Goal: Task Accomplishment & Management: Complete application form

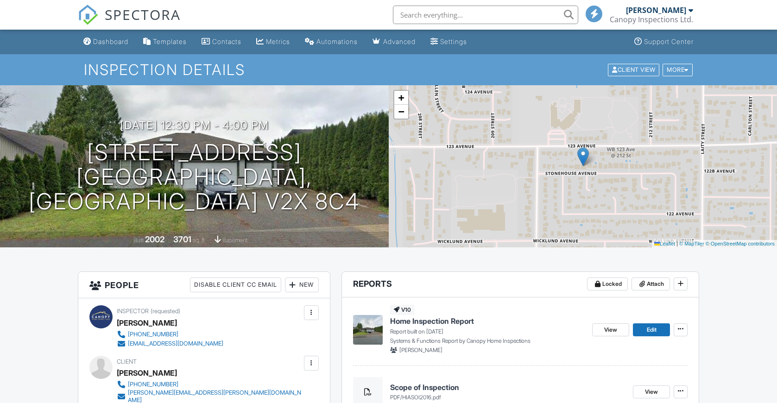
click at [119, 41] on div "Dashboard" at bounding box center [110, 42] width 35 height 8
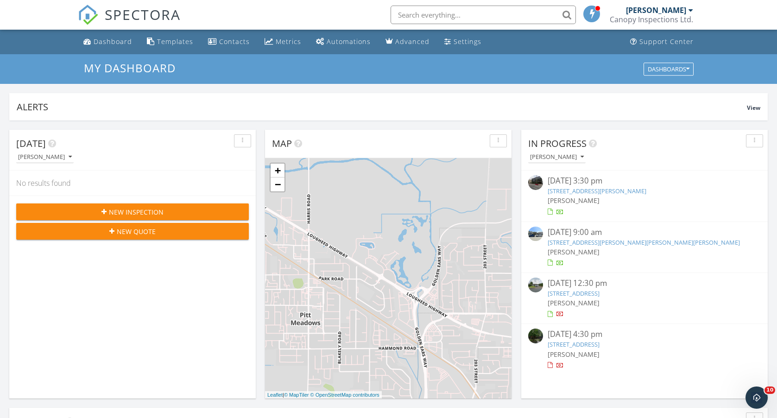
click at [472, 16] on input "text" at bounding box center [483, 15] width 185 height 19
click at [277, 190] on link "−" at bounding box center [278, 184] width 14 height 14
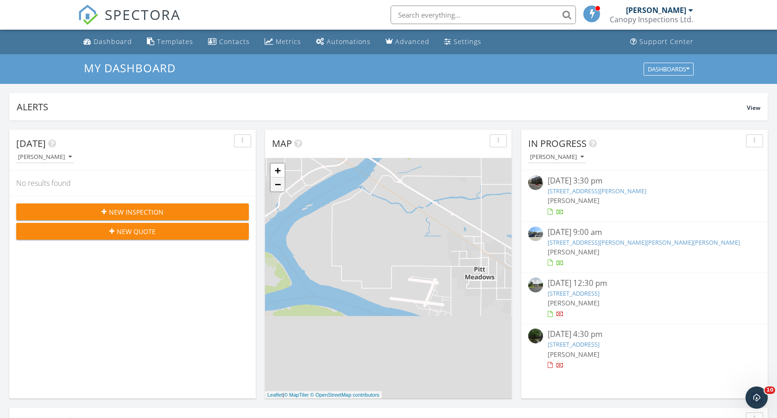
click at [277, 190] on link "−" at bounding box center [278, 184] width 14 height 14
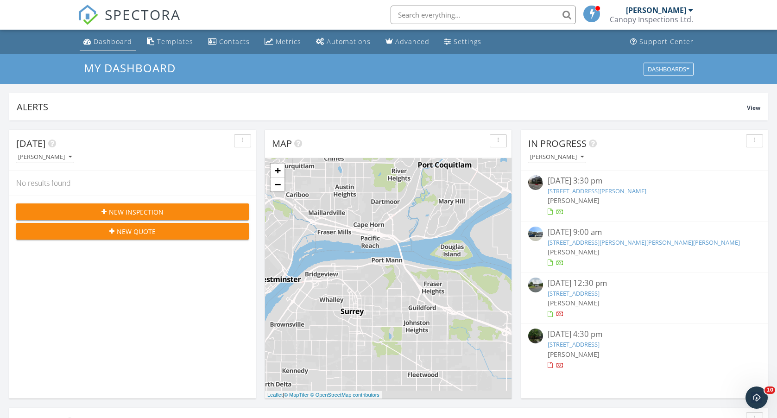
click at [124, 44] on div "Dashboard" at bounding box center [113, 41] width 38 height 9
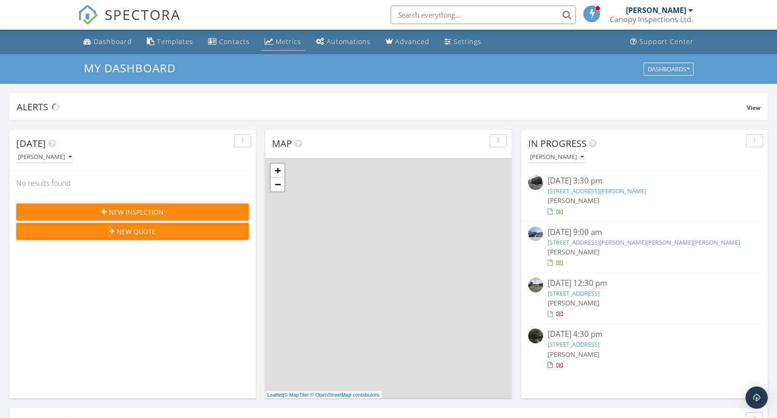
click at [292, 46] on link "Metrics" at bounding box center [283, 41] width 44 height 17
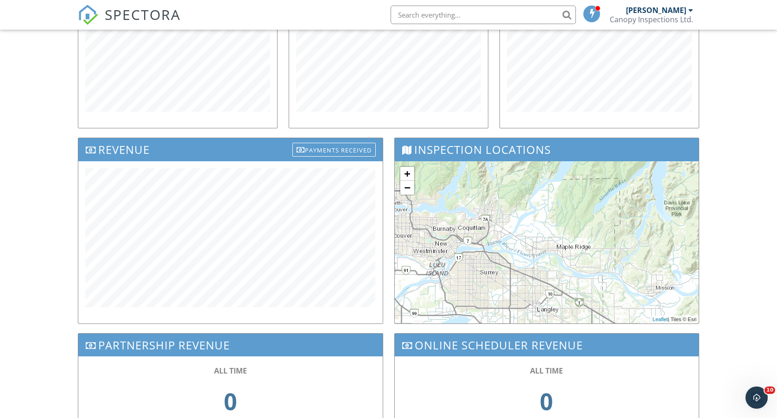
scroll to position [209, 0]
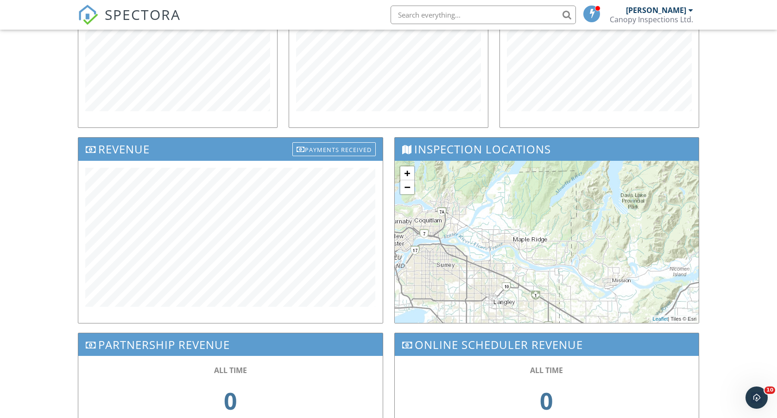
drag, startPoint x: 580, startPoint y: 265, endPoint x: 531, endPoint y: 257, distance: 49.4
click at [531, 257] on div "+ − Leaflet | Tiles © Esri" at bounding box center [547, 242] width 304 height 162
click at [409, 172] on link "+" at bounding box center [407, 173] width 14 height 14
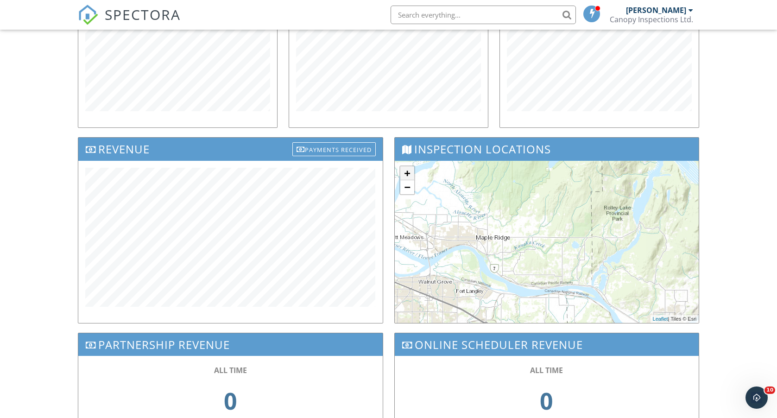
click at [409, 172] on link "+" at bounding box center [407, 173] width 14 height 14
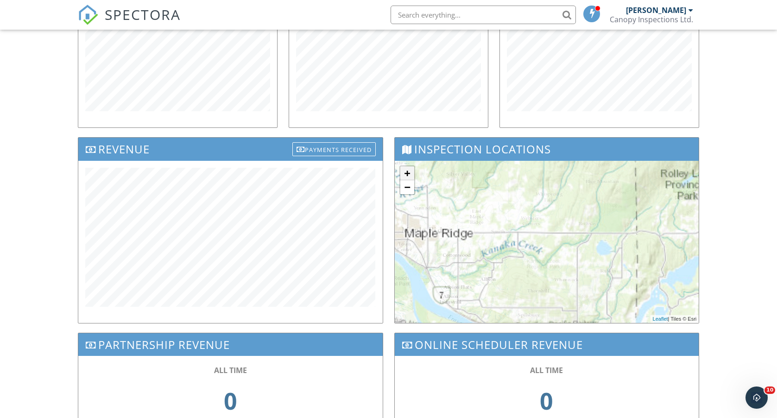
click at [409, 172] on link "+" at bounding box center [407, 173] width 14 height 14
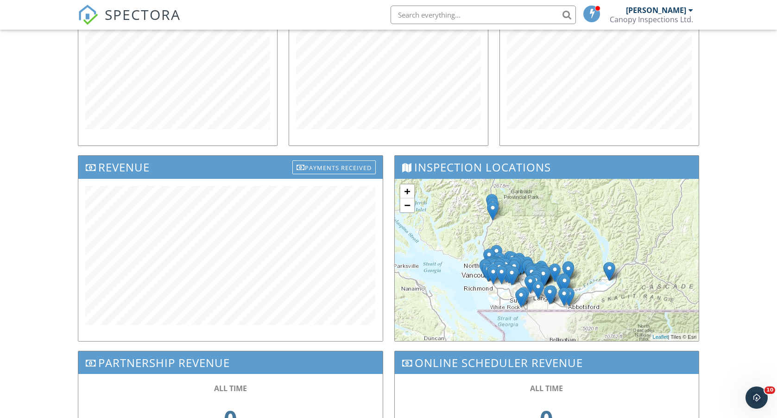
scroll to position [191, 0]
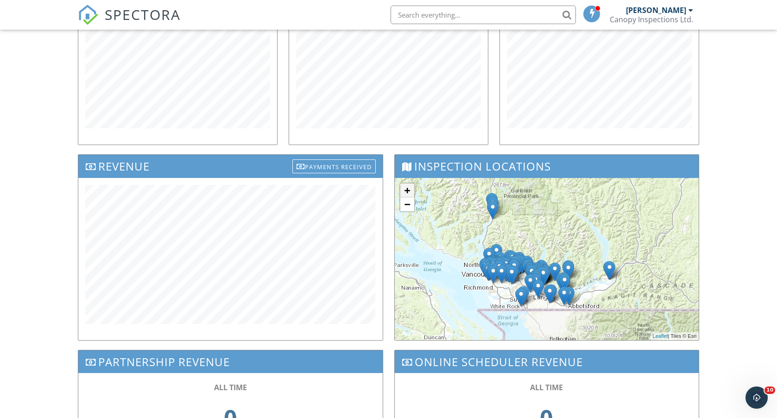
click at [409, 189] on link "+" at bounding box center [407, 190] width 14 height 14
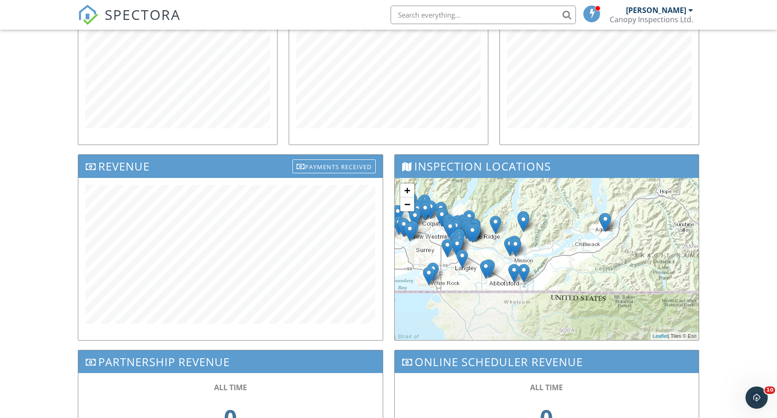
drag, startPoint x: 581, startPoint y: 293, endPoint x: 512, endPoint y: 222, distance: 99.3
click at [512, 222] on div "+ − Leaflet | Tiles © Esri" at bounding box center [547, 259] width 304 height 162
click at [404, 194] on link "+" at bounding box center [407, 190] width 14 height 14
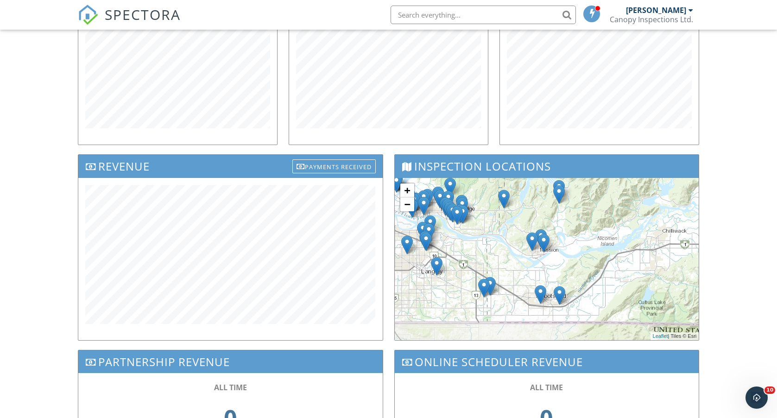
drag, startPoint x: 495, startPoint y: 237, endPoint x: 557, endPoint y: 237, distance: 62.1
click at [557, 237] on div "+ − Leaflet | Tiles © Esri" at bounding box center [547, 259] width 304 height 162
click at [405, 190] on link "+" at bounding box center [407, 190] width 14 height 14
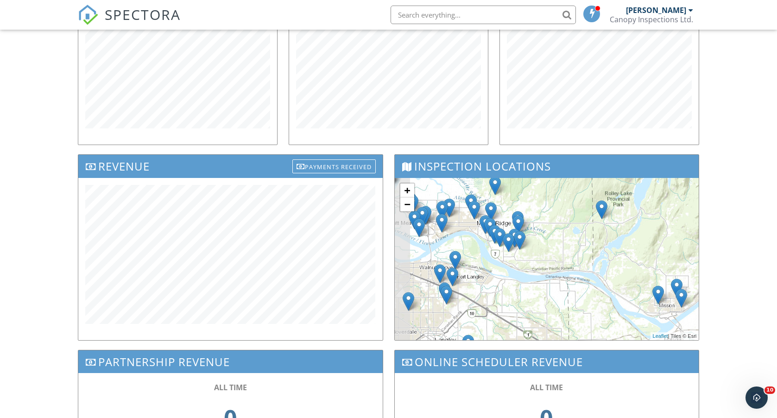
drag, startPoint x: 484, startPoint y: 223, endPoint x: 627, endPoint y: 285, distance: 155.7
click at [627, 285] on div "+ − Leaflet | Tiles © [PERSON_NAME]" at bounding box center [547, 259] width 304 height 162
click at [410, 187] on link "+" at bounding box center [407, 190] width 14 height 14
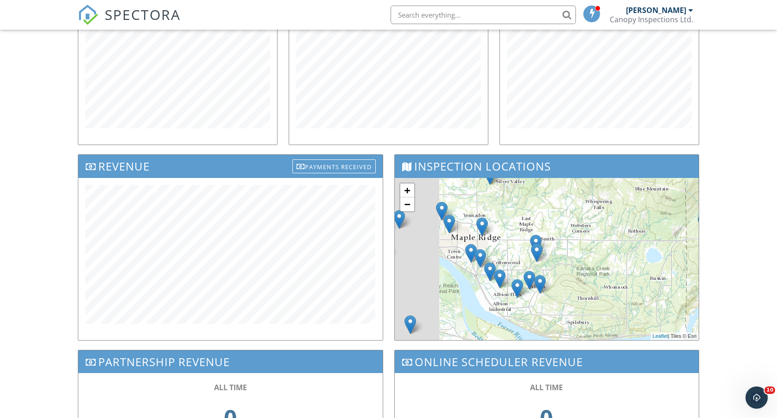
drag, startPoint x: 459, startPoint y: 215, endPoint x: 509, endPoint y: 271, distance: 74.8
click at [509, 271] on div "+ − Leaflet | Tiles © [PERSON_NAME]" at bounding box center [547, 259] width 304 height 162
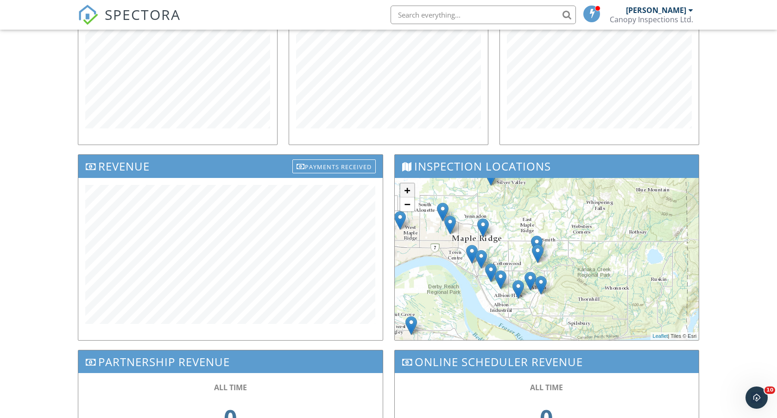
click at [407, 187] on link "+" at bounding box center [407, 190] width 14 height 14
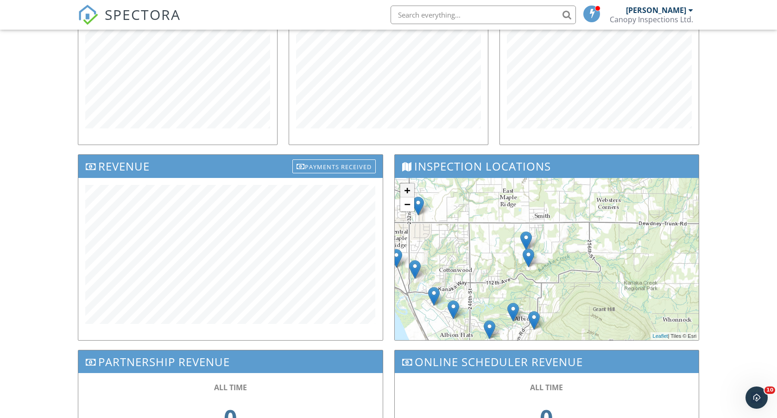
click at [407, 190] on link "+" at bounding box center [407, 190] width 14 height 14
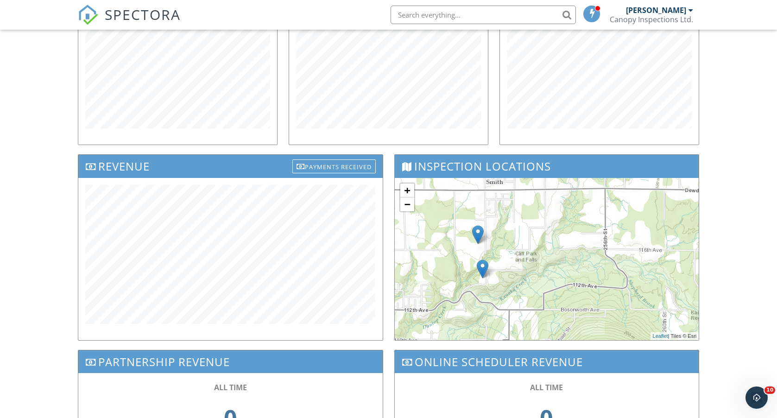
drag, startPoint x: 462, startPoint y: 268, endPoint x: 438, endPoint y: 272, distance: 24.5
click at [438, 272] on div "+ − Leaflet | Tiles © [PERSON_NAME]" at bounding box center [547, 259] width 304 height 162
click at [411, 202] on link "−" at bounding box center [407, 204] width 14 height 14
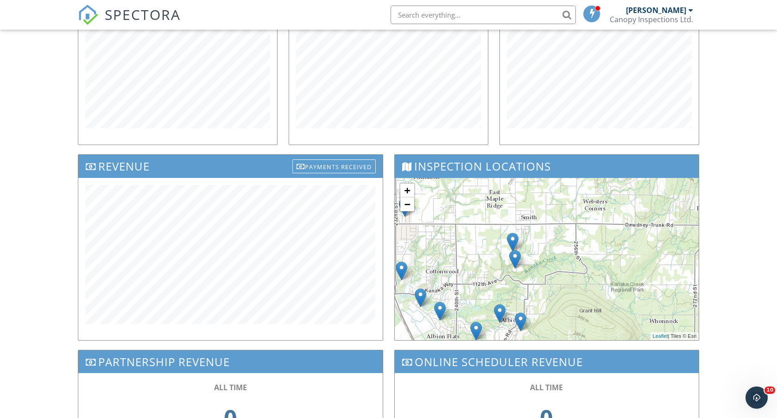
click at [516, 260] on img at bounding box center [515, 259] width 12 height 19
click at [516, 235] on link "Inspection Details" at bounding box center [515, 236] width 44 height 6
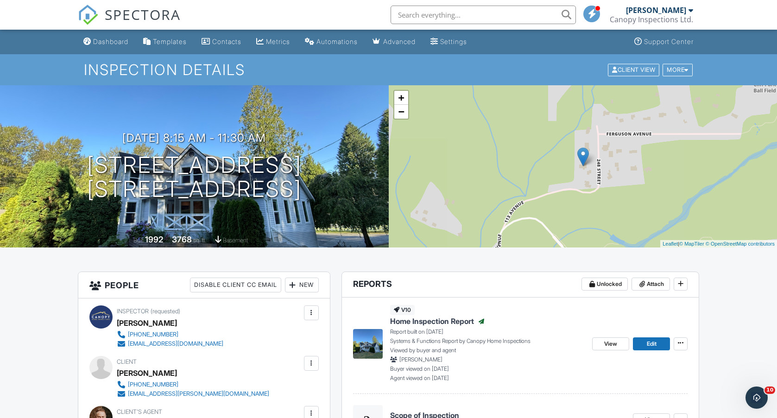
click at [474, 19] on input "text" at bounding box center [483, 15] width 185 height 19
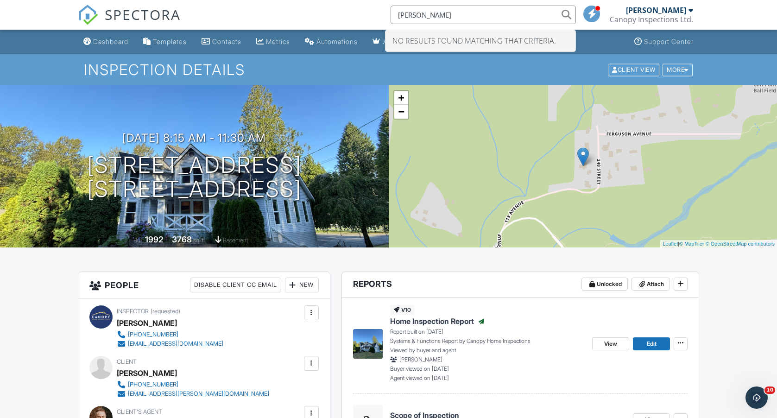
drag, startPoint x: 475, startPoint y: 164, endPoint x: 514, endPoint y: 18, distance: 151.2
click at [514, 18] on input "mike Peterson" at bounding box center [483, 15] width 185 height 19
type input "m"
type input "N"
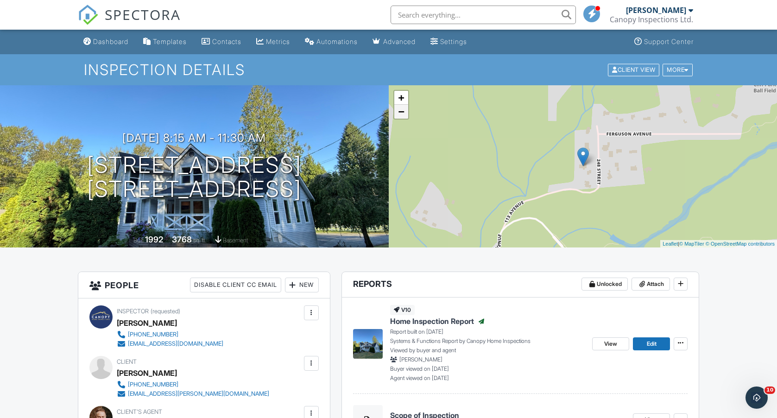
click at [407, 114] on link "−" at bounding box center [401, 112] width 14 height 14
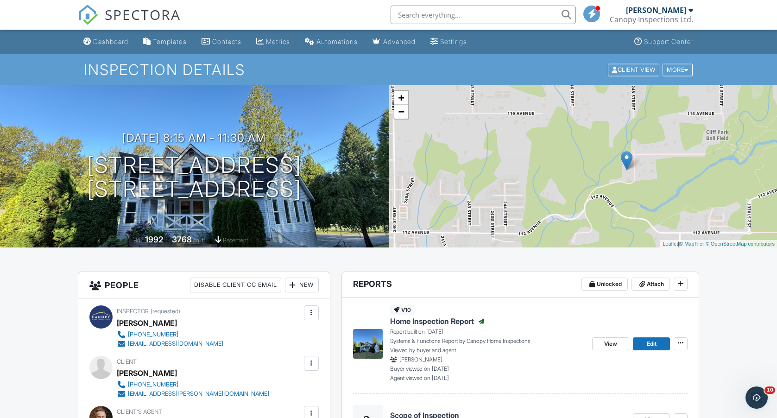
drag, startPoint x: 470, startPoint y: 173, endPoint x: 515, endPoint y: 177, distance: 45.1
click at [515, 177] on div "+ − Leaflet | © MapTiler © OpenStreetMap contributors" at bounding box center [583, 166] width 389 height 162
click at [401, 113] on link "−" at bounding box center [401, 112] width 14 height 14
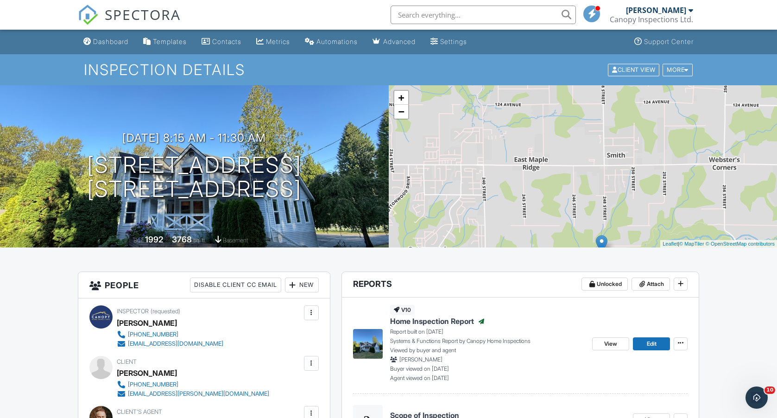
drag, startPoint x: 505, startPoint y: 164, endPoint x: 501, endPoint y: 251, distance: 87.2
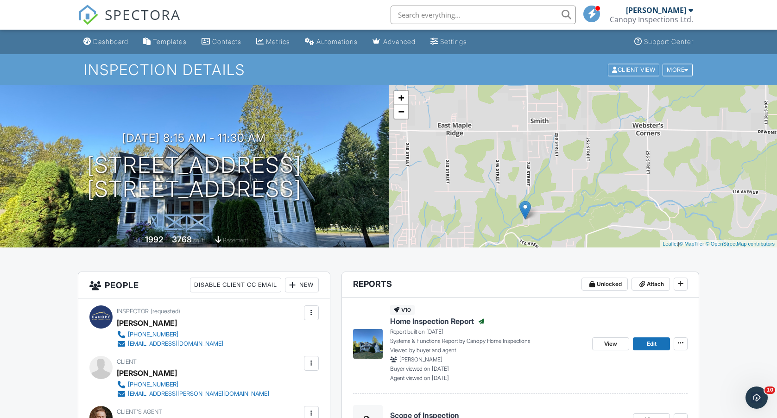
drag, startPoint x: 590, startPoint y: 211, endPoint x: 510, endPoint y: 176, distance: 86.9
click at [510, 176] on div "+ − Leaflet | © MapTiler © OpenStreetMap contributors" at bounding box center [583, 166] width 389 height 162
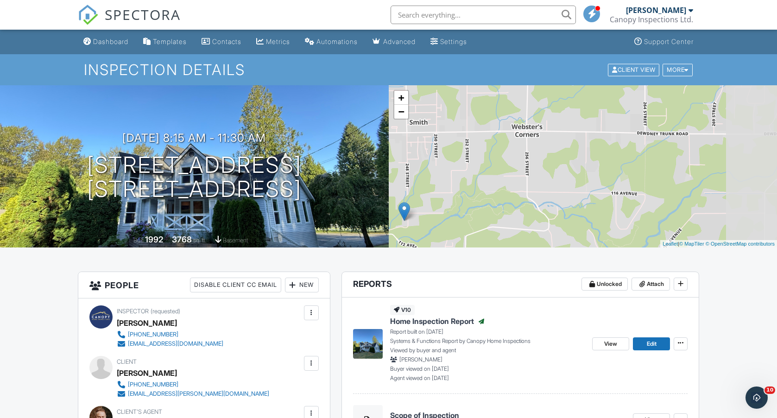
drag, startPoint x: 643, startPoint y: 172, endPoint x: 522, endPoint y: 174, distance: 121.0
click at [522, 174] on div "+ − Leaflet | © MapTiler © OpenStreetMap contributors" at bounding box center [583, 166] width 389 height 162
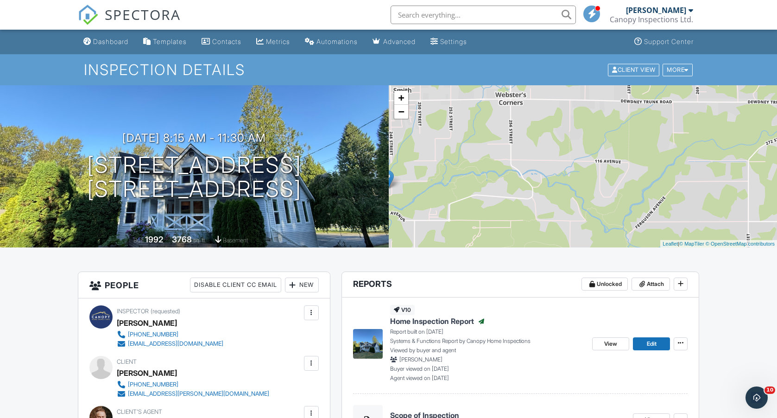
drag, startPoint x: 624, startPoint y: 226, endPoint x: 608, endPoint y: 192, distance: 37.1
click at [608, 192] on div "+ − Leaflet | © MapTiler © OpenStreetMap contributors" at bounding box center [583, 166] width 389 height 162
click at [117, 43] on div "Dashboard" at bounding box center [110, 42] width 35 height 8
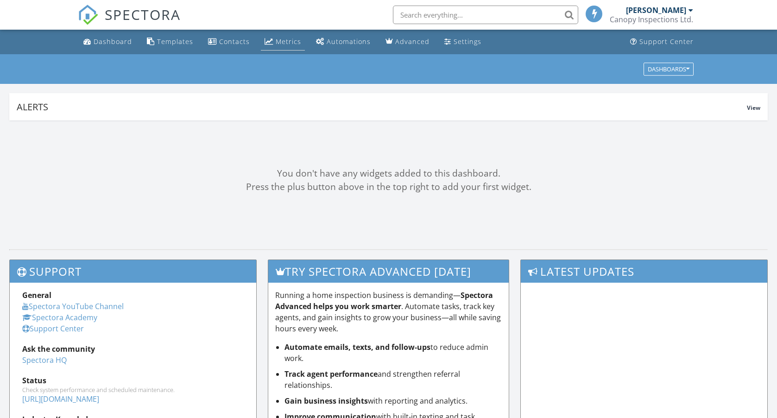
click at [287, 43] on div "Metrics" at bounding box center [288, 41] width 25 height 9
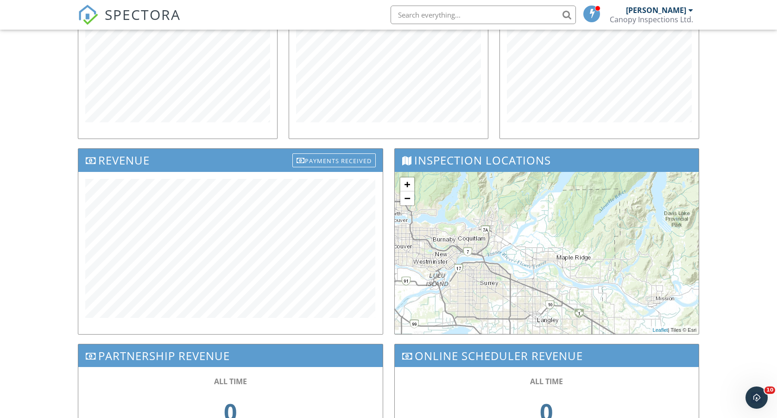
scroll to position [278, 0]
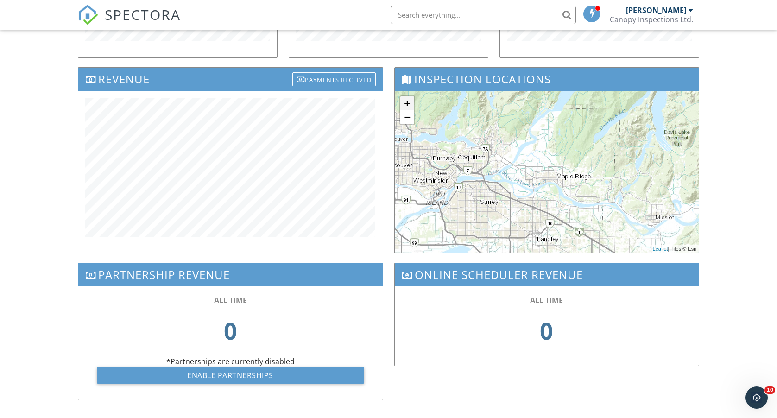
click at [410, 107] on link "+" at bounding box center [407, 103] width 14 height 14
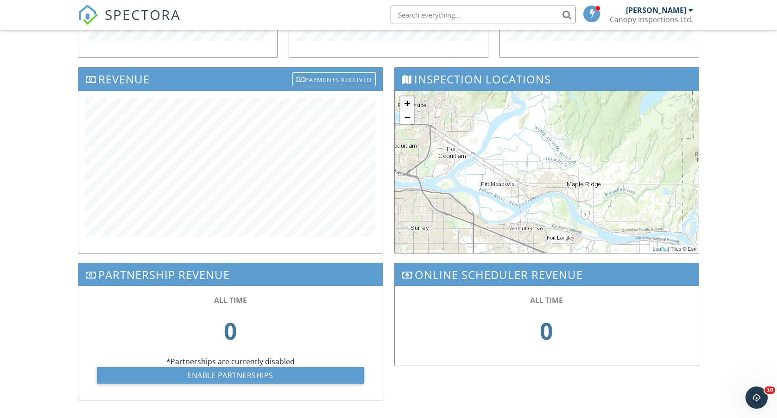
click at [410, 107] on link "+" at bounding box center [407, 103] width 14 height 14
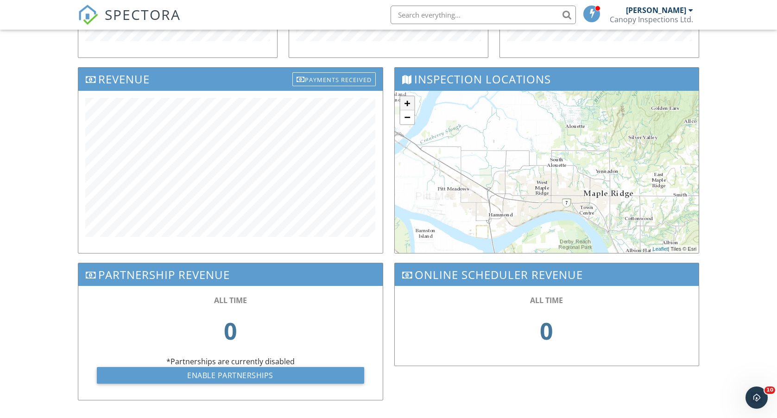
click at [410, 107] on link "+" at bounding box center [407, 103] width 14 height 14
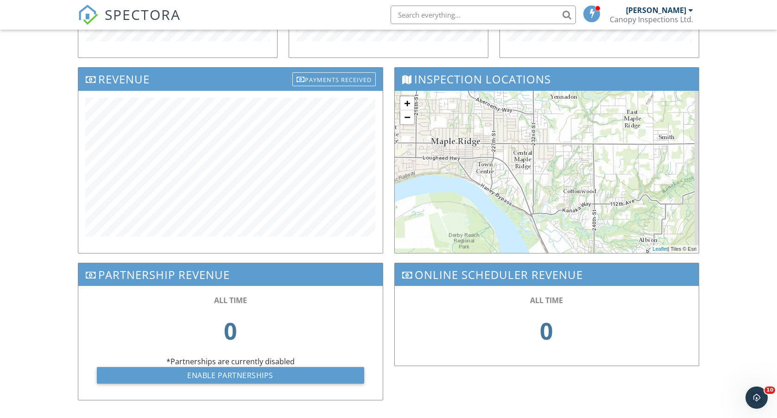
drag, startPoint x: 582, startPoint y: 201, endPoint x: 437, endPoint y: 122, distance: 164.0
click at [437, 122] on div "+ − Leaflet | Tiles © Esri" at bounding box center [547, 172] width 304 height 162
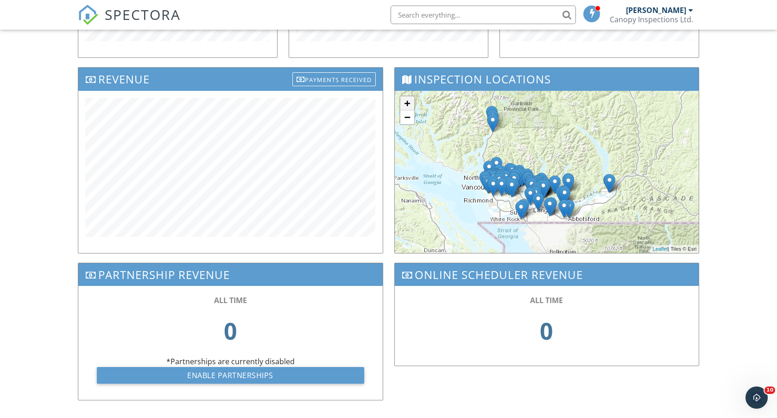
click at [408, 105] on link "+" at bounding box center [407, 103] width 14 height 14
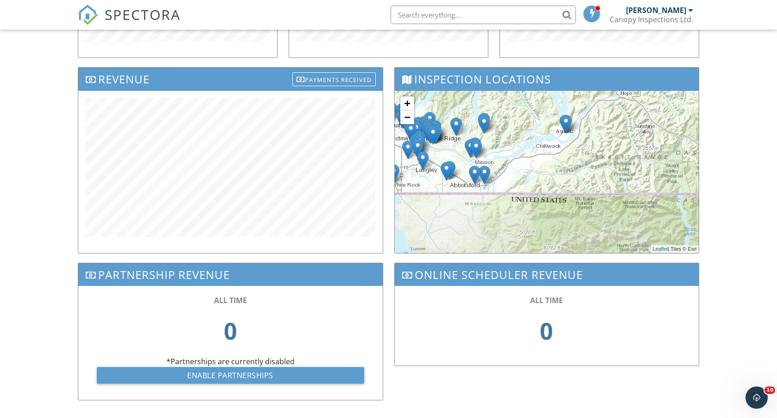
drag, startPoint x: 544, startPoint y: 174, endPoint x: 434, endPoint y: 93, distance: 136.9
click at [434, 93] on div "+ − Leaflet | Tiles © Esri" at bounding box center [547, 172] width 304 height 162
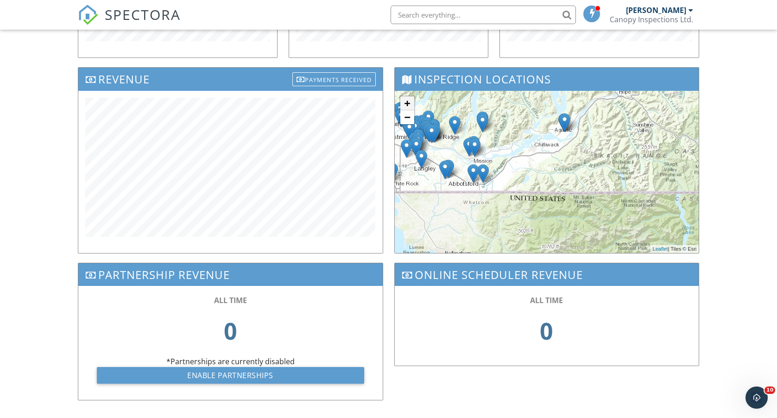
click at [410, 105] on link "+" at bounding box center [407, 103] width 14 height 14
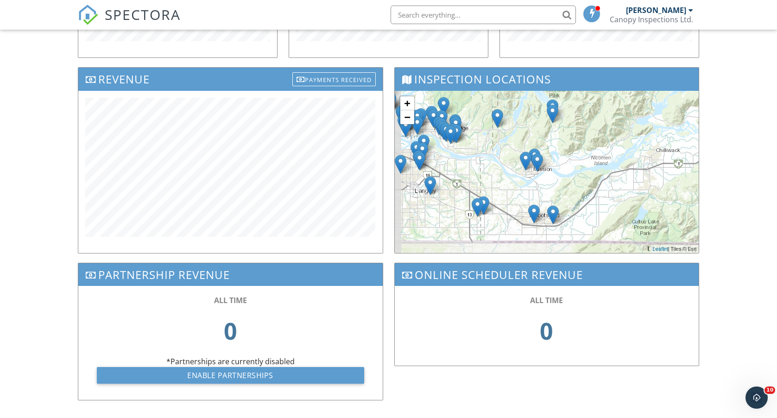
drag, startPoint x: 491, startPoint y: 147, endPoint x: 625, endPoint y: 177, distance: 137.1
click at [625, 177] on div "+ − Leaflet | Tiles © Esri" at bounding box center [547, 172] width 304 height 162
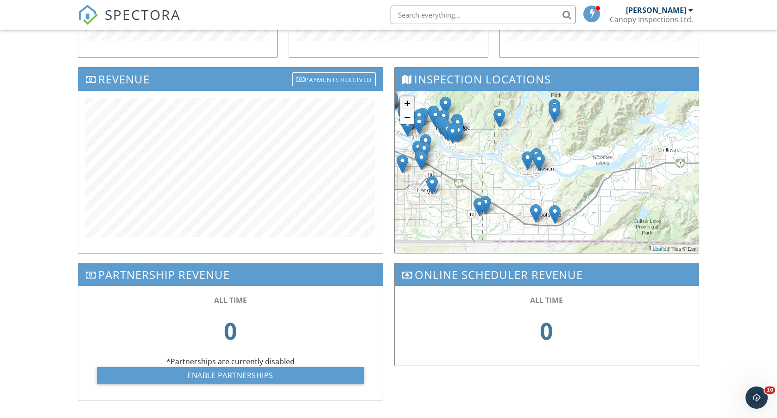
click at [407, 102] on link "+" at bounding box center [407, 103] width 14 height 14
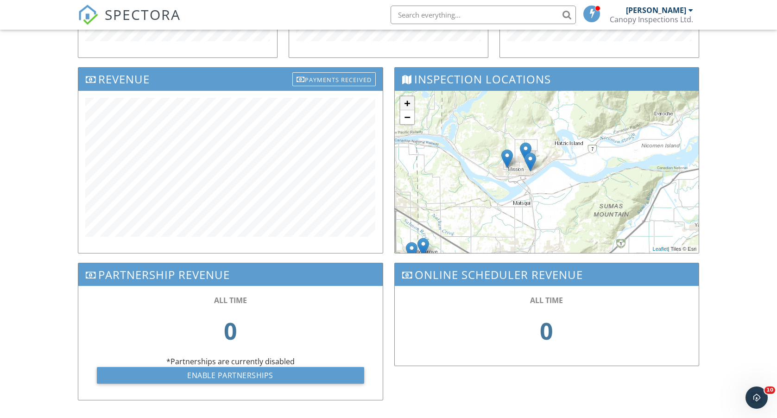
click at [407, 102] on link "+" at bounding box center [407, 103] width 14 height 14
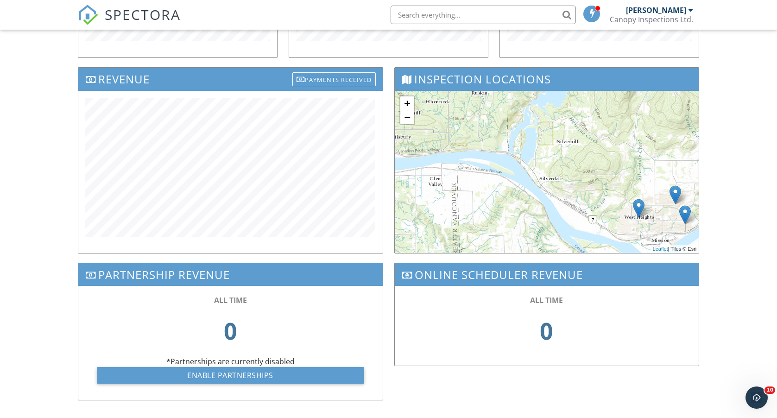
drag, startPoint x: 469, startPoint y: 134, endPoint x: 642, endPoint y: 187, distance: 180.9
click at [642, 187] on div "+ − Leaflet | Tiles © Esri" at bounding box center [547, 172] width 304 height 162
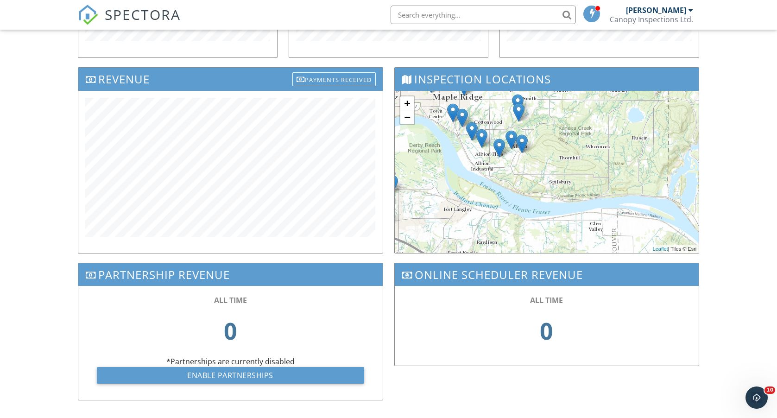
drag, startPoint x: 518, startPoint y: 136, endPoint x: 680, endPoint y: 181, distance: 168.3
click at [680, 181] on div "+ − Leaflet | Tiles © Esri" at bounding box center [547, 172] width 304 height 162
click at [407, 105] on link "+" at bounding box center [407, 103] width 14 height 14
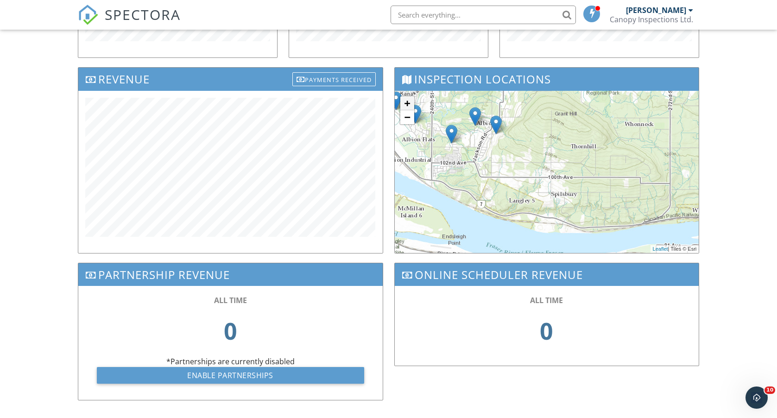
click at [407, 105] on link "+" at bounding box center [407, 103] width 14 height 14
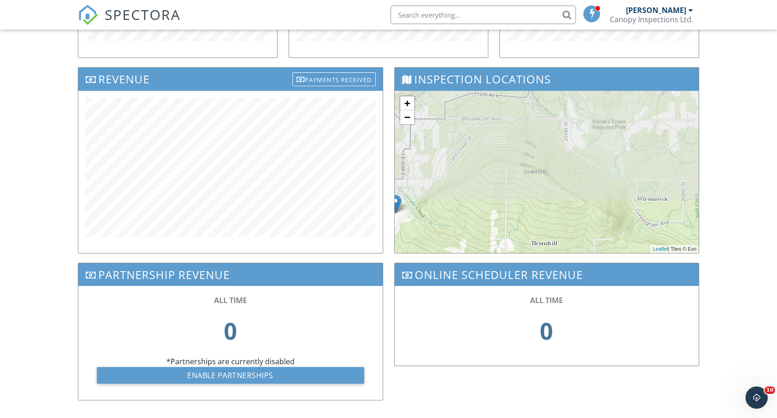
drag, startPoint x: 576, startPoint y: 145, endPoint x: 526, endPoint y: 262, distance: 127.3
click at [526, 262] on div "Inspections Referral Sources Top Agents Revenue Payments Received Inspection Lo…" at bounding box center [388, 140] width 633 height 537
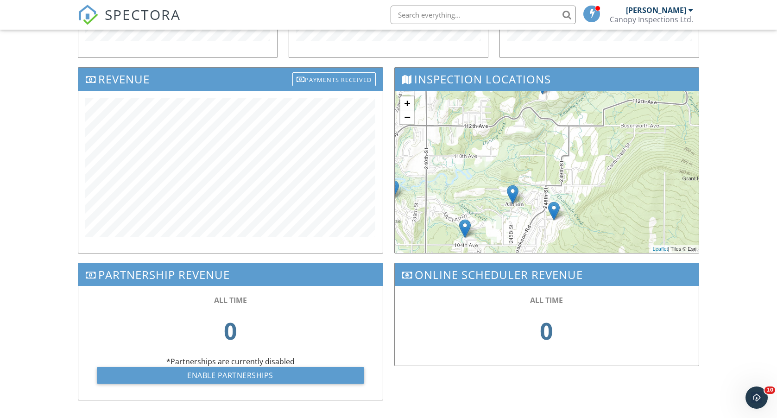
drag, startPoint x: 514, startPoint y: 183, endPoint x: 674, endPoint y: 190, distance: 160.5
click at [674, 190] on div "+ − Leaflet | Tiles © Esri" at bounding box center [547, 172] width 304 height 162
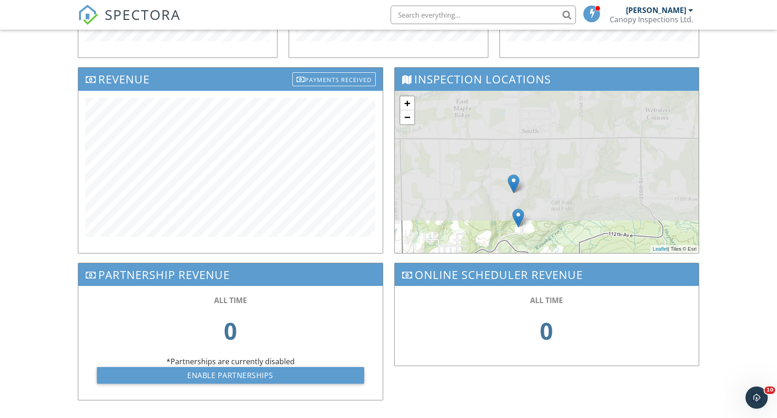
drag, startPoint x: 674, startPoint y: 190, endPoint x: 650, endPoint y: 325, distance: 136.5
click at [650, 325] on div "Inspections Referral Sources Top Agents Revenue Payments Received Inspection Lo…" at bounding box center [388, 140] width 633 height 537
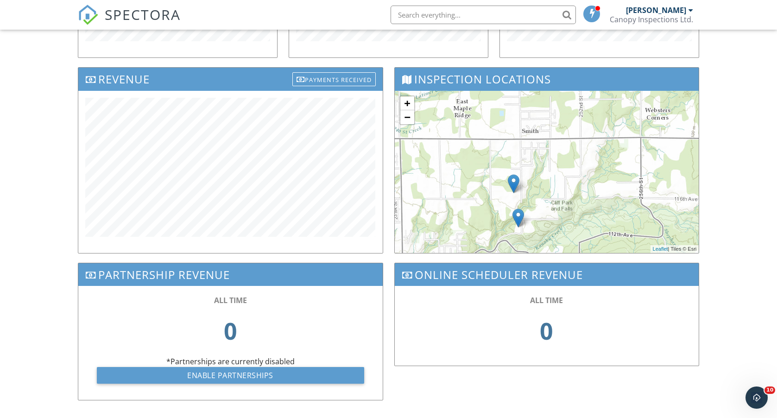
click at [539, 179] on div "+ − Leaflet | Tiles © Esri" at bounding box center [547, 172] width 304 height 162
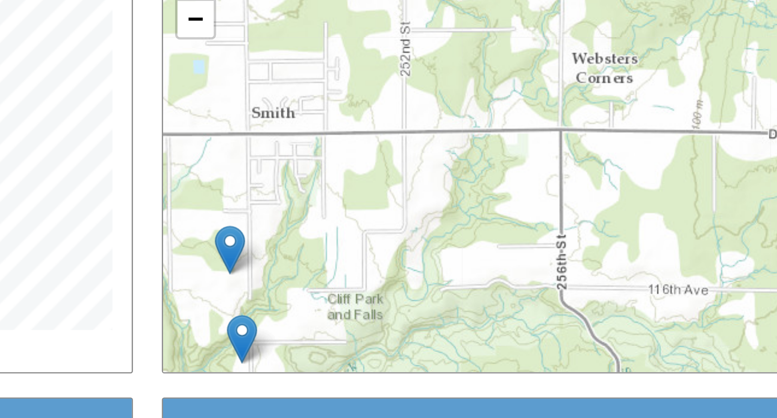
drag, startPoint x: 234, startPoint y: 49, endPoint x: 141, endPoint y: 72, distance: 96.1
click at [395, 238] on div "+ − Leaflet | Tiles © Esri" at bounding box center [547, 319] width 304 height 162
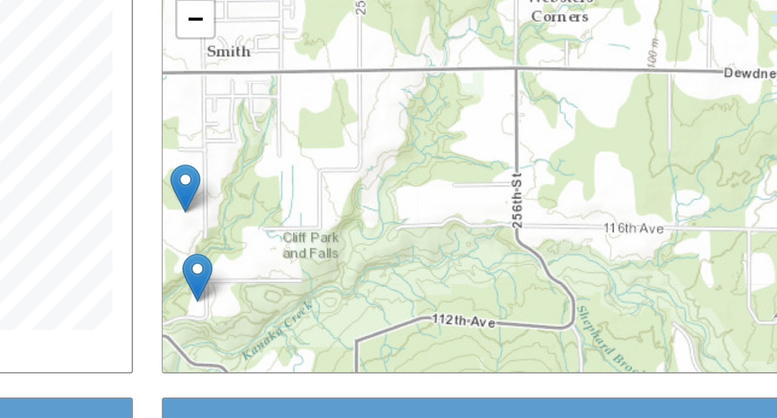
drag, startPoint x: 182, startPoint y: 101, endPoint x: 164, endPoint y: 76, distance: 30.2
click at [395, 238] on div "+ − Leaflet | Tiles © Esri" at bounding box center [547, 319] width 304 height 162
click at [400, 258] on link "−" at bounding box center [407, 265] width 14 height 14
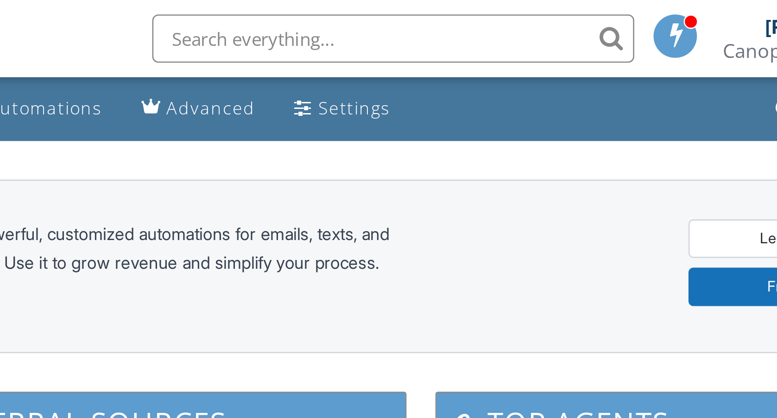
scroll to position [0, 0]
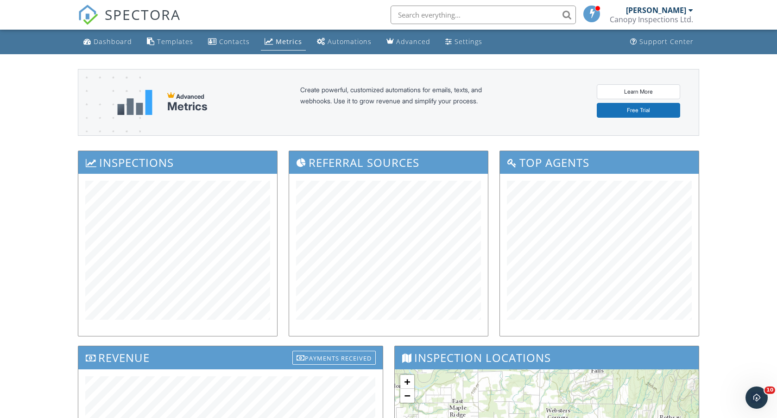
click at [501, 19] on input "text" at bounding box center [483, 15] width 185 height 19
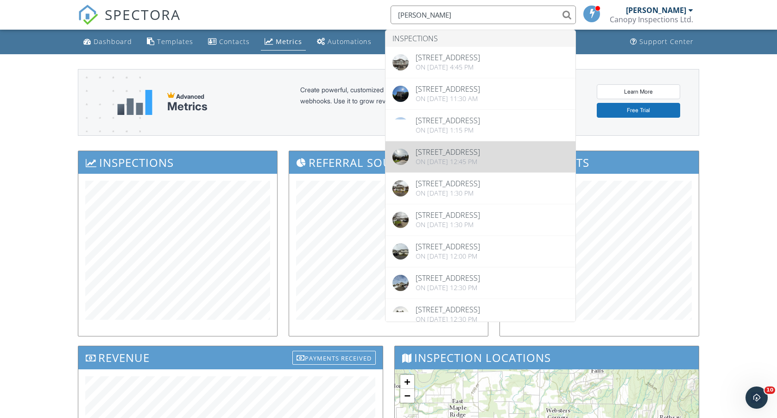
type input "Danny gerb"
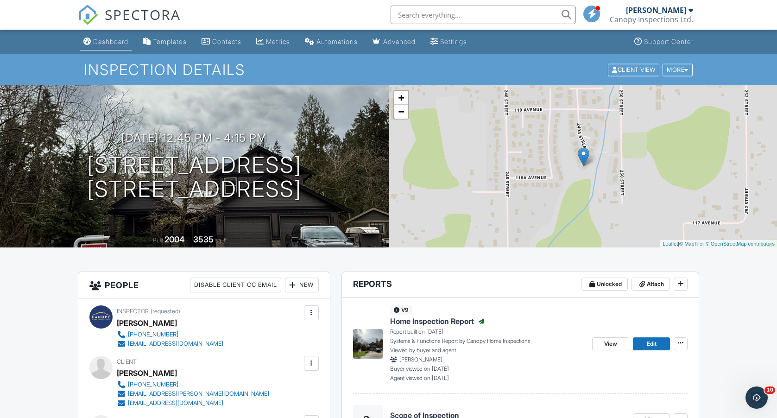
click at [117, 44] on div "Dashboard" at bounding box center [110, 42] width 35 height 8
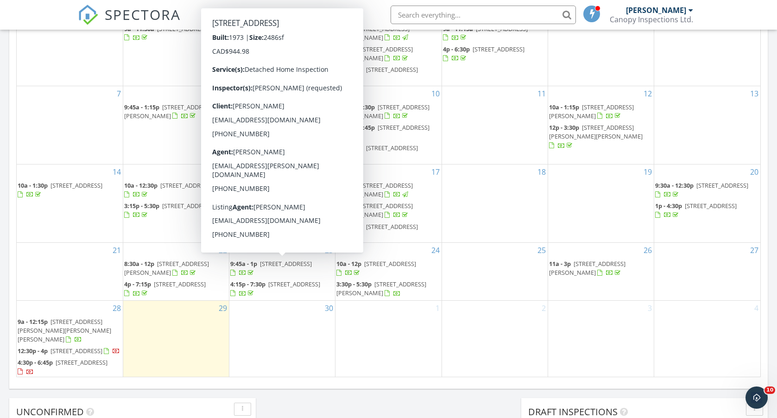
scroll to position [473, 0]
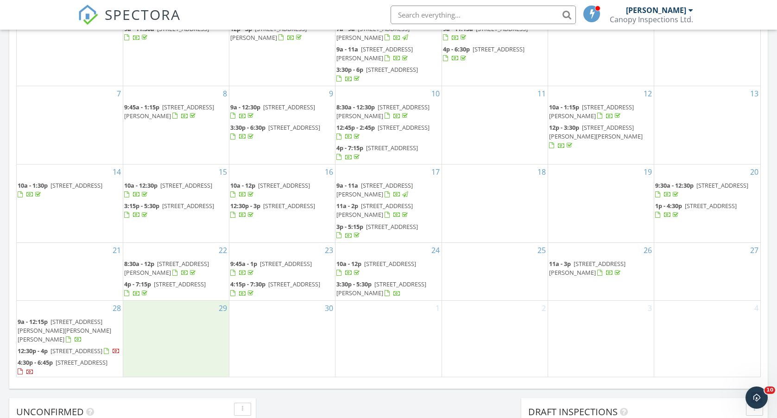
click at [190, 310] on div "29" at bounding box center [176, 340] width 106 height 78
click at [178, 269] on link "Inspection" at bounding box center [175, 271] width 48 height 15
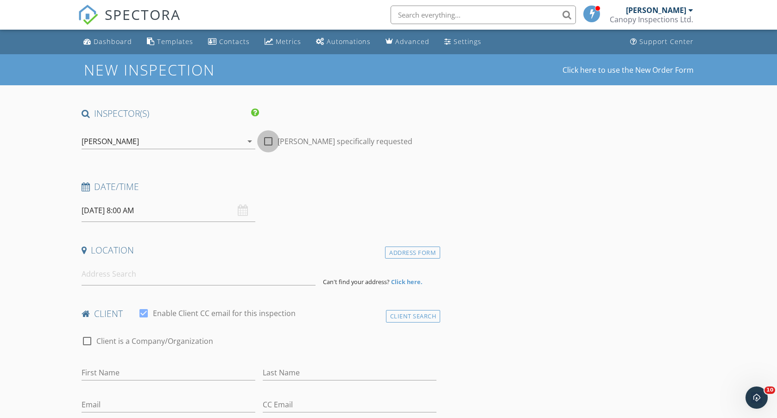
click at [272, 144] on div at bounding box center [268, 141] width 16 height 16
checkbox input "true"
click at [188, 209] on input "[DATE] 8:00 AM" at bounding box center [169, 210] width 174 height 23
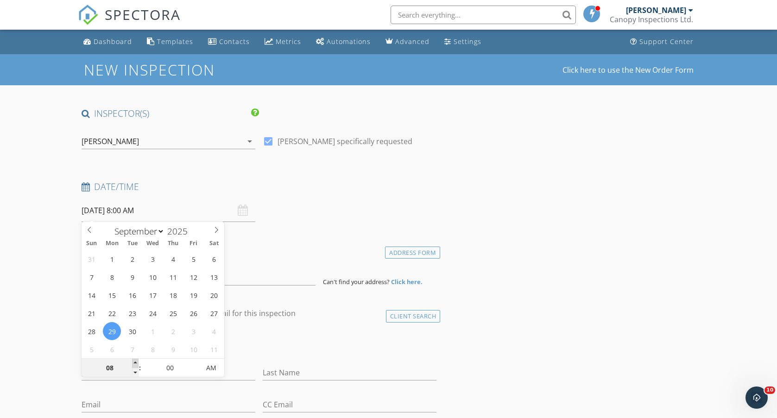
type input "09"
type input "[DATE] 9:00 AM"
click at [135, 361] on span at bounding box center [135, 363] width 6 height 9
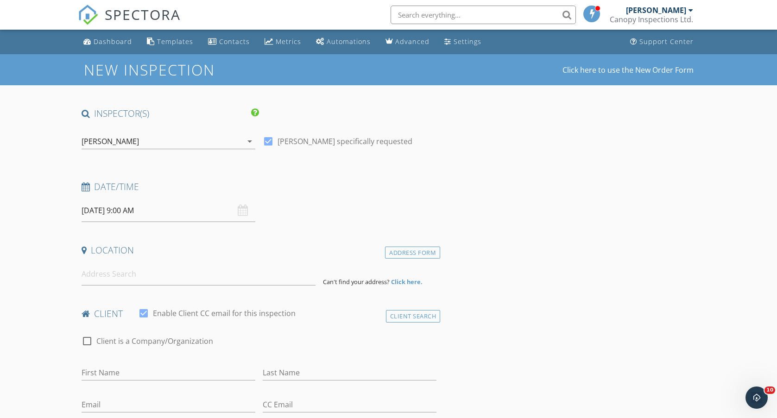
click at [229, 263] on input at bounding box center [199, 274] width 234 height 23
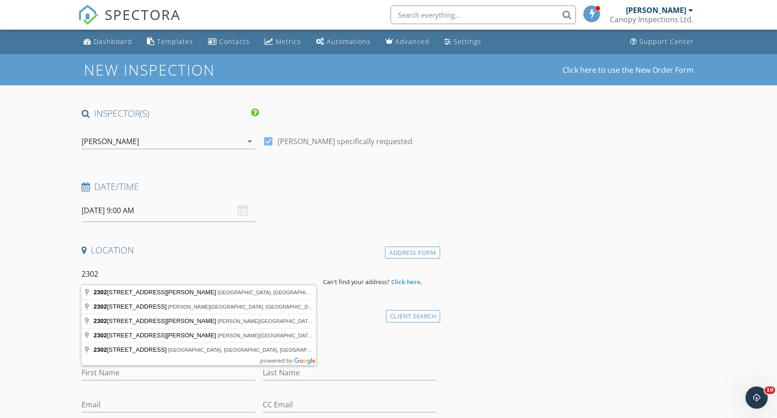
type input "23027"
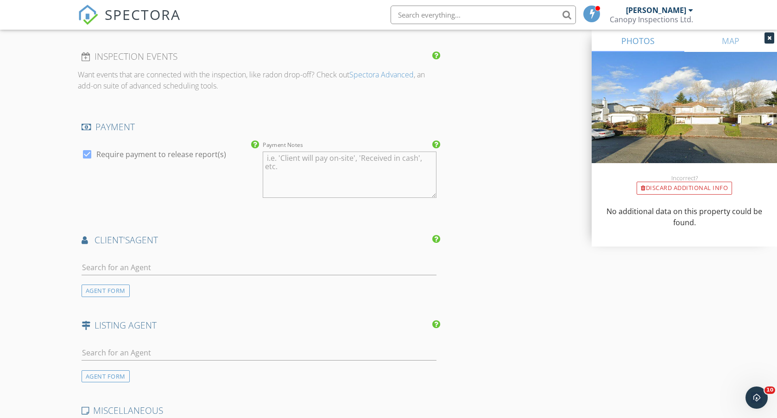
scroll to position [927, 0]
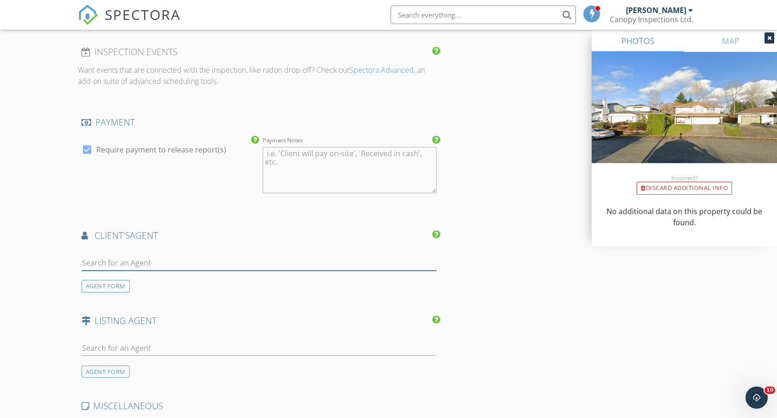
click at [308, 259] on input "text" at bounding box center [259, 262] width 355 height 15
type input "danny"
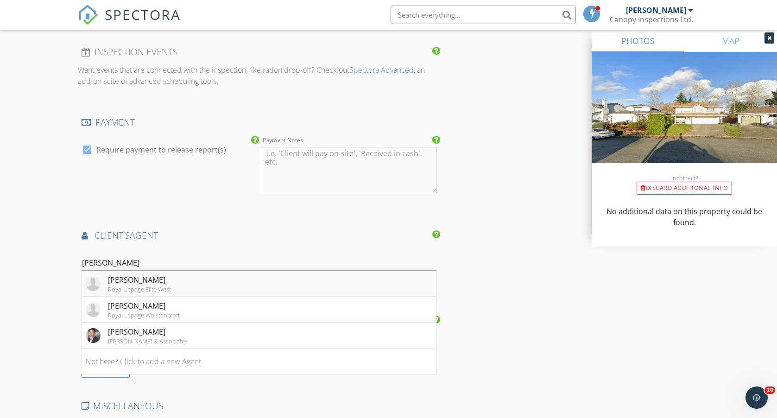
drag, startPoint x: 308, startPoint y: 259, endPoint x: 153, endPoint y: 279, distance: 155.7
click at [153, 279] on div "[PERSON_NAME]" at bounding box center [139, 279] width 63 height 11
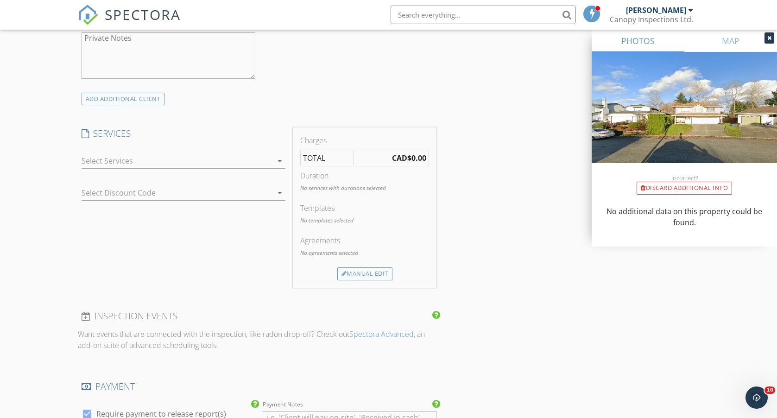
scroll to position [614, 0]
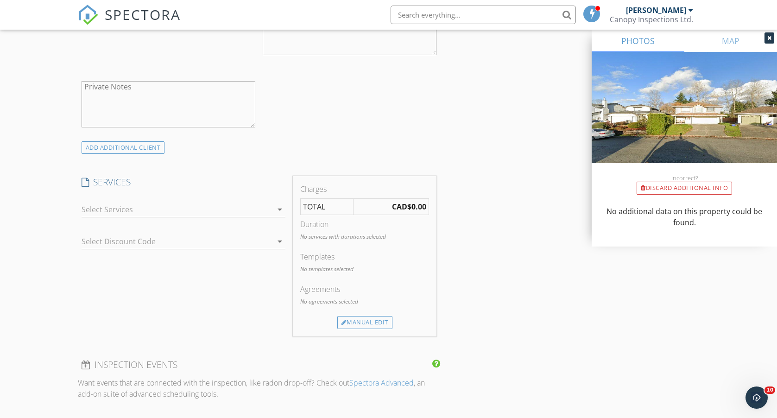
click at [277, 206] on icon "arrow_drop_down" at bounding box center [279, 209] width 11 height 11
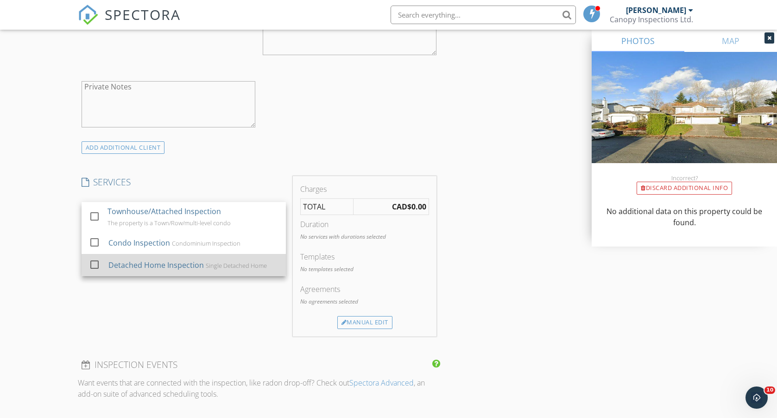
click at [171, 263] on div "Detached Home Inspection" at bounding box center [155, 264] width 95 height 11
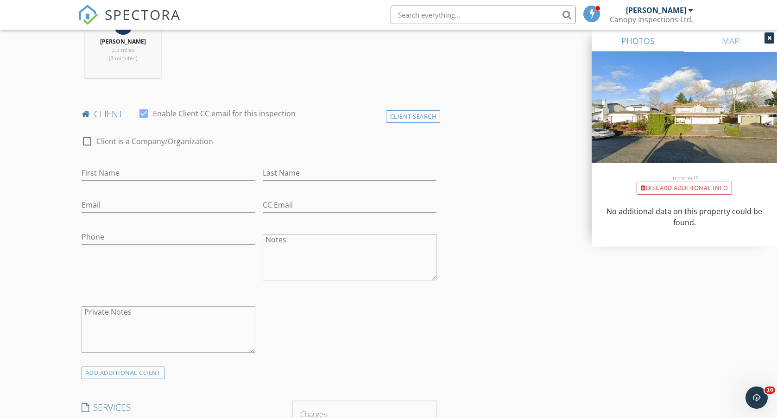
scroll to position [389, 0]
type input "Vincent"
type input "Kennedy"
type input "vincent.kennedy@metrohmca.com"
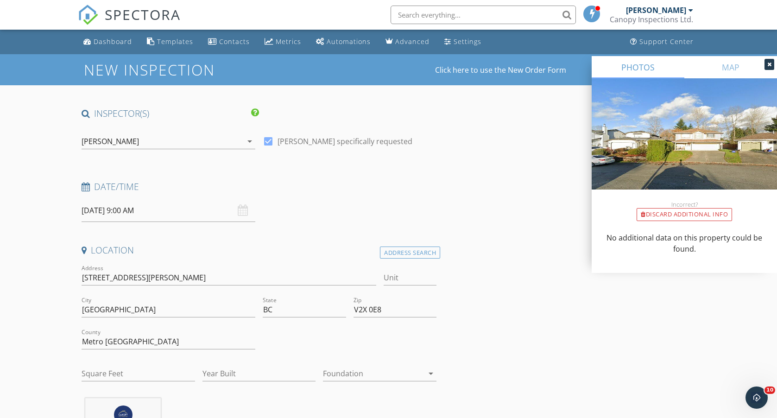
scroll to position [1, 0]
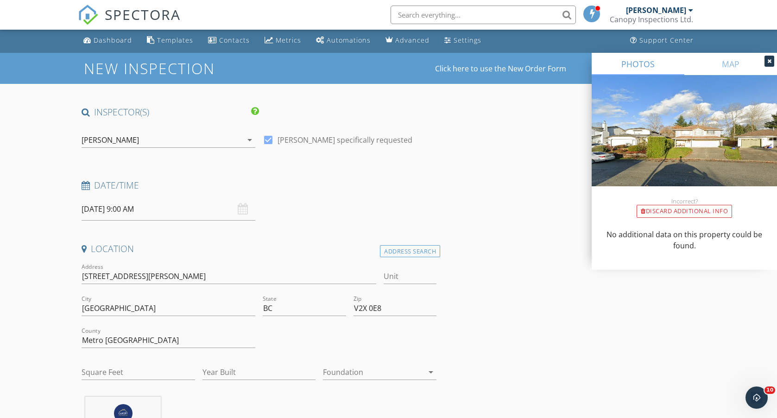
type input "604-358-4877"
click at [767, 60] on icon at bounding box center [769, 61] width 4 height 6
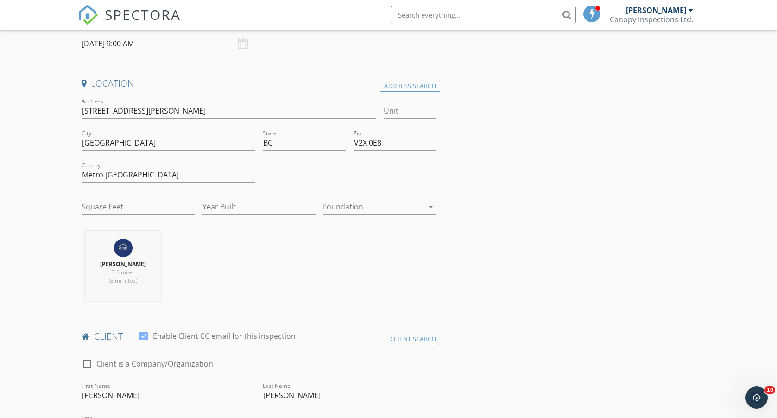
scroll to position [211, 0]
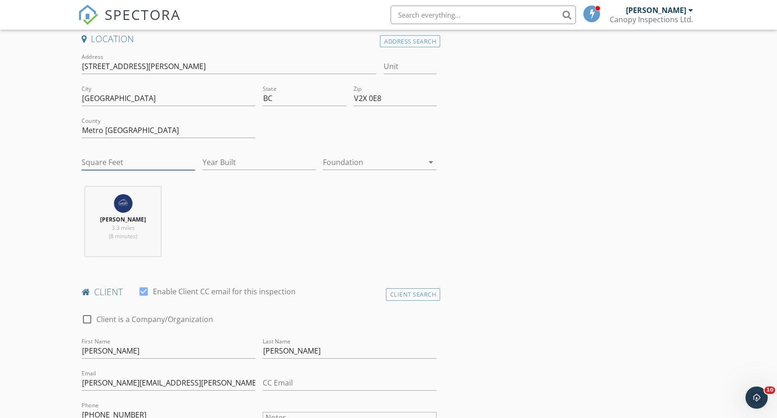
click at [149, 164] on input "Square Feet" at bounding box center [139, 162] width 114 height 15
type input "2154"
click at [231, 169] on input "Year Built" at bounding box center [259, 162] width 114 height 15
type input "1989"
click at [405, 168] on div at bounding box center [373, 162] width 101 height 15
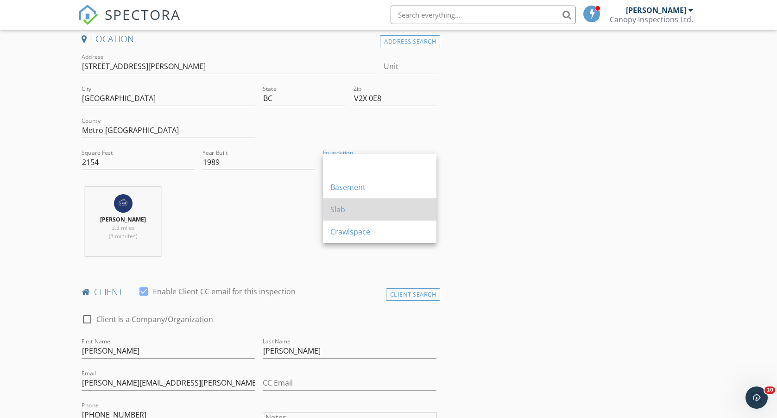
click at [379, 210] on div "Slab" at bounding box center [379, 209] width 99 height 11
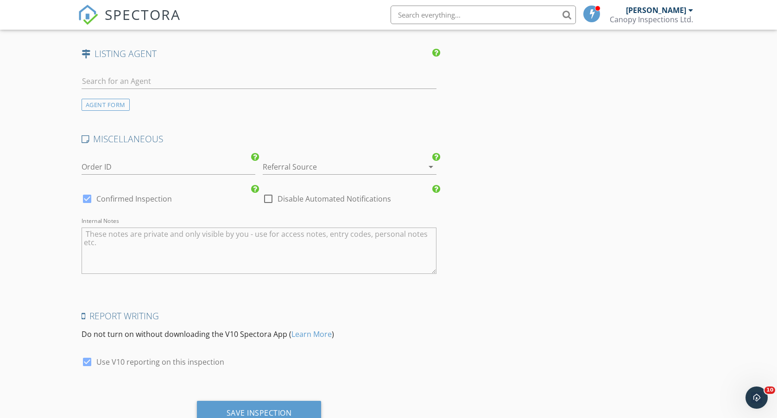
scroll to position [1449, 0]
click at [394, 165] on div at bounding box center [337, 166] width 148 height 15
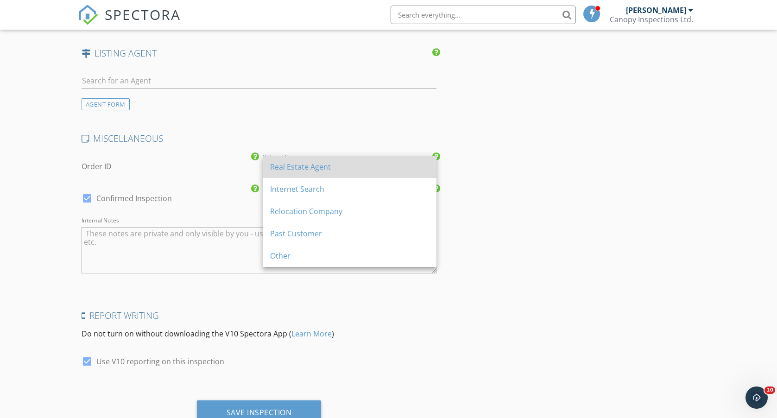
click at [391, 166] on div "Real Estate Agent" at bounding box center [349, 166] width 159 height 11
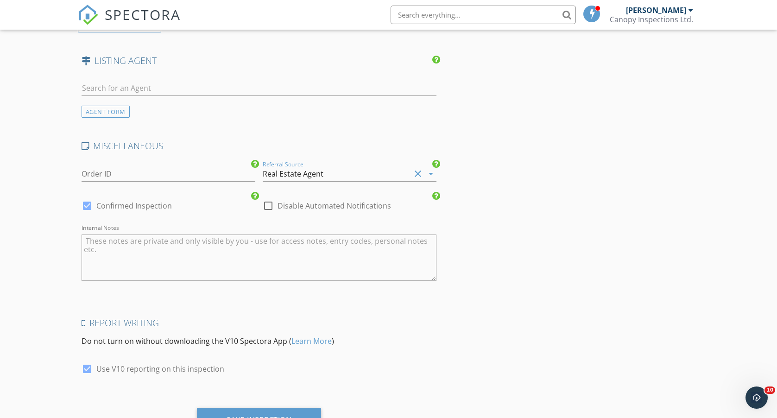
scroll to position [1439, 0]
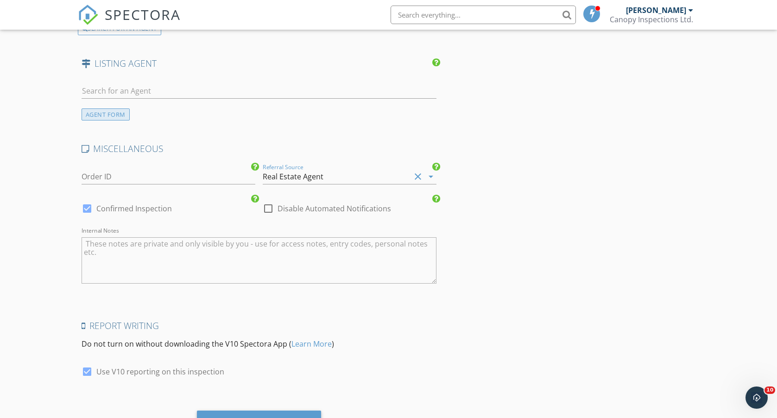
click at [122, 110] on div "AGENT FORM" at bounding box center [106, 114] width 48 height 13
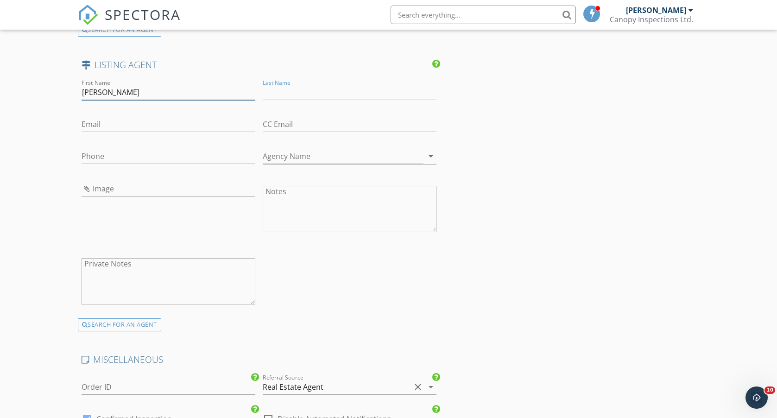
click at [98, 92] on input "Roselind" at bounding box center [169, 92] width 174 height 15
type input "Rosalind"
click at [281, 93] on input "Last Name" at bounding box center [350, 92] width 174 height 15
type input "Onoeze"
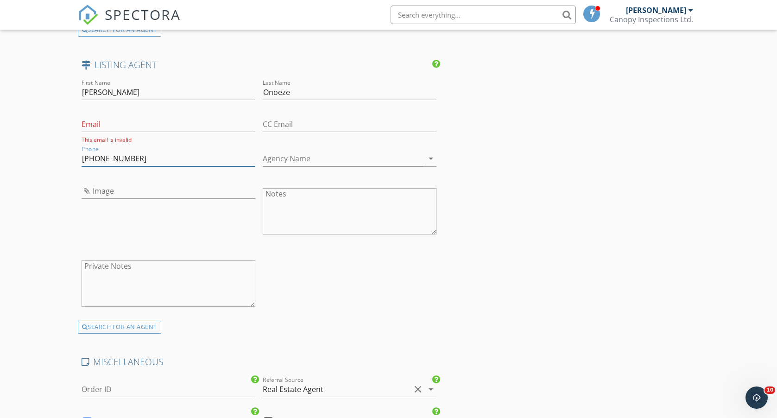
type input "778-862-5711"
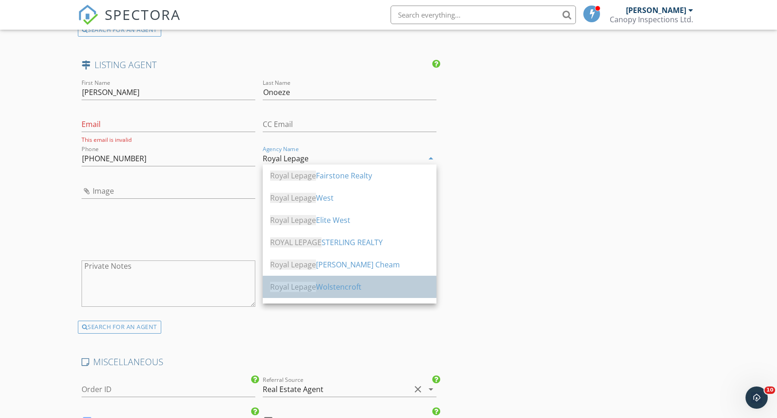
click at [348, 284] on div "Royal Lepage Wolstencroft" at bounding box center [349, 286] width 159 height 11
type input "Royal Lepage Wolstencroft"
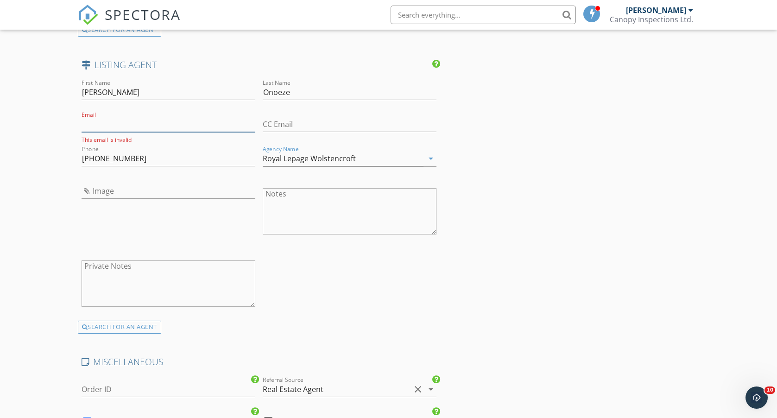
click at [222, 123] on input "Email" at bounding box center [169, 124] width 174 height 15
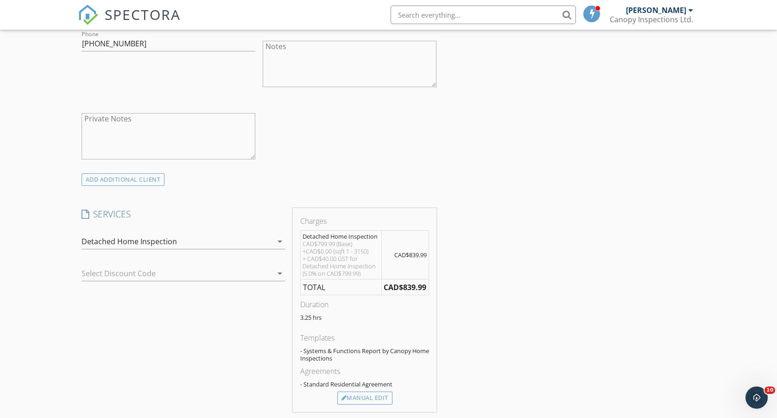
scroll to position [650, 0]
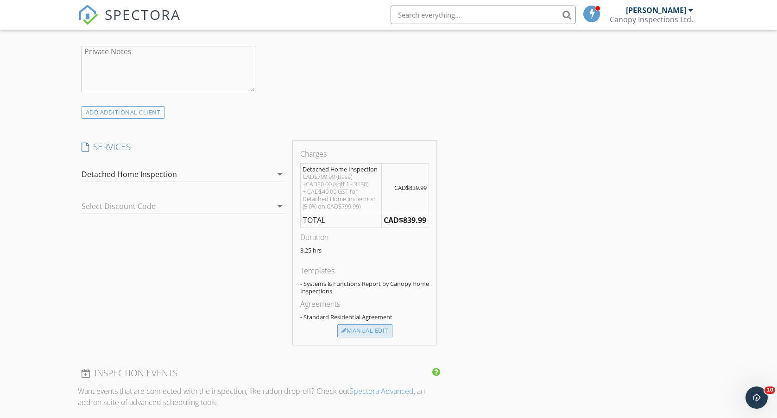
type input "[EMAIL_ADDRESS][DOMAIN_NAME]"
click at [379, 332] on div "Manual Edit" at bounding box center [364, 330] width 55 height 13
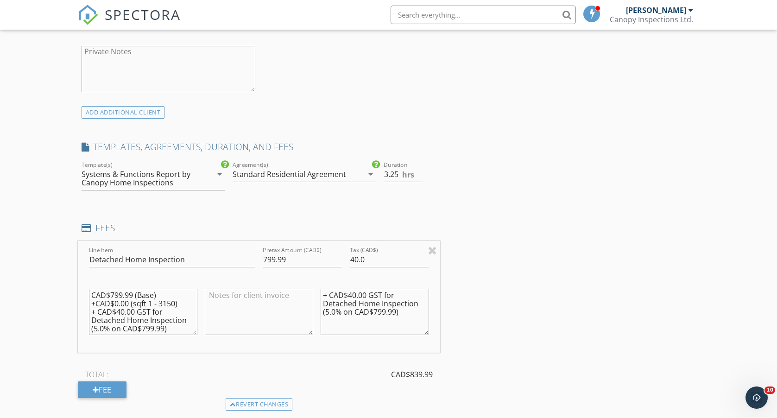
type input "3"
click at [420, 175] on input "3" at bounding box center [403, 174] width 39 height 15
click at [270, 258] on input "799.99" at bounding box center [303, 259] width 80 height 15
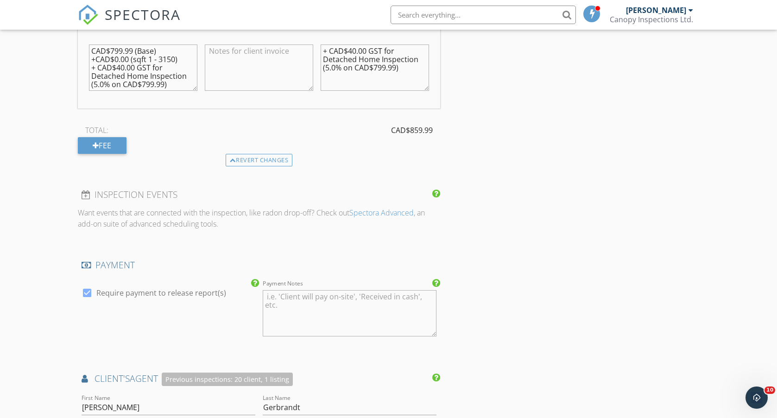
scroll to position [895, 0]
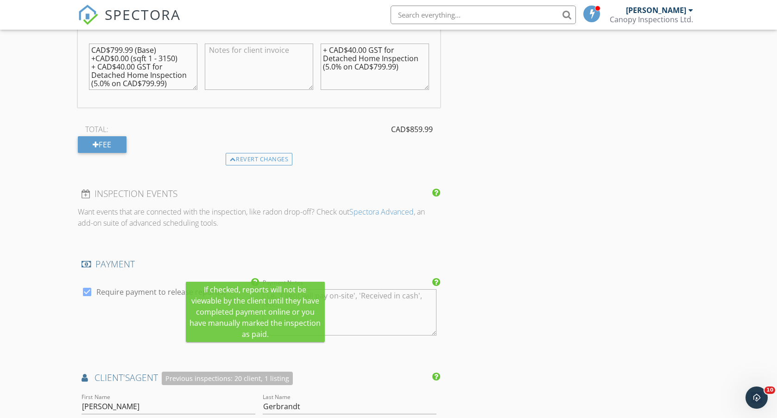
type input "819.99"
click at [255, 280] on icon at bounding box center [255, 282] width 8 height 9
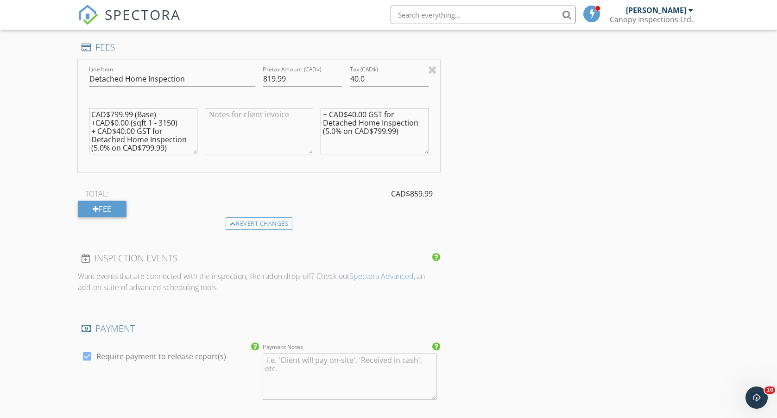
scroll to position [829, 0]
click at [119, 113] on textarea "CAD$799.99 (Base) +CAD$0.00 (sqft 1 - 3150) + CAD$40.00 GST for Detached Home I…" at bounding box center [143, 132] width 108 height 46
type textarea "CAD$824.99 (Base) +CAD$0.00 (sqft 1 - 3150) + CAD$40.00 GST for Detached Home I…"
click at [275, 79] on input "819.99" at bounding box center [303, 79] width 80 height 15
type input "824.99"
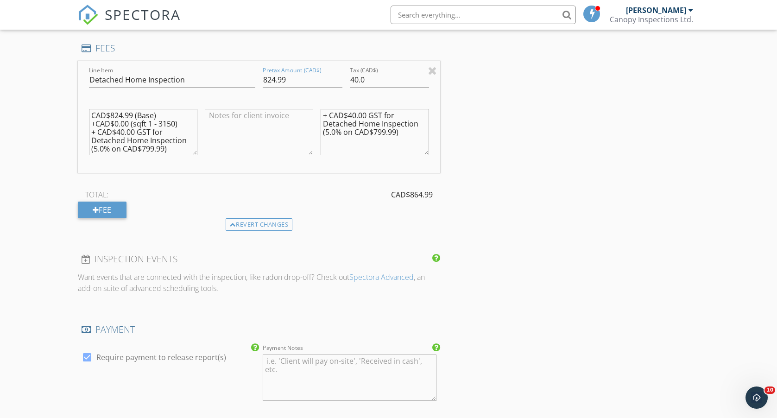
click at [155, 147] on textarea "CAD$824.99 (Base) +CAD$0.00 (sqft 1 - 3150) + CAD$40.00 GST for Detached Home I…" at bounding box center [143, 132] width 108 height 46
drag, startPoint x: 179, startPoint y: 144, endPoint x: 87, endPoint y: 124, distance: 93.9
click at [87, 124] on div "CAD$824.99 (Base) +CAD$0.00 (sqft 1 - 3150) + CAD$40.00 GST for Detached Home I…" at bounding box center [143, 133] width 116 height 72
type textarea "CAD$824.99 (Base)"
click at [385, 131] on textarea "+ CAD$40.00 GST for Detached Home Inspection (5.0% on CAD$799.99)" at bounding box center [375, 132] width 108 height 46
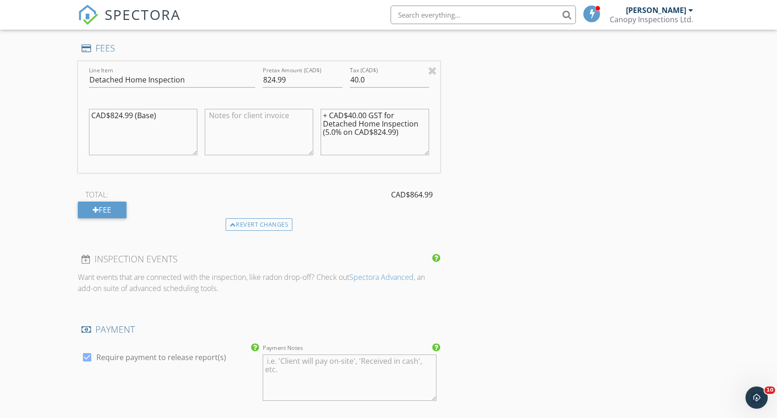
type textarea "+ CAD$40.00 GST for Detached Home Inspection (5.0% on CAD$824.99)"
click at [374, 82] on input "40.0" at bounding box center [390, 79] width 80 height 15
type input "4"
type input "041.24"
click at [366, 113] on textarea "+ CAD$40.00 GST for Detached Home Inspection (5.0% on CAD$824.99)" at bounding box center [375, 132] width 108 height 46
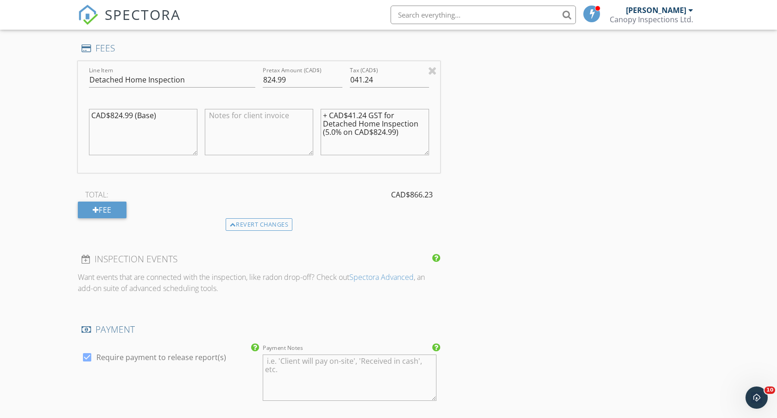
type textarea "+ CAD$41.24 GST for Detached Home Inspection (5.0% on CAD$824.99)"
click at [236, 118] on textarea at bounding box center [259, 132] width 108 height 46
click at [250, 139] on textarea "Hi there, I’m looking forward to meeting you and helping you out with the inspe…" at bounding box center [259, 132] width 108 height 46
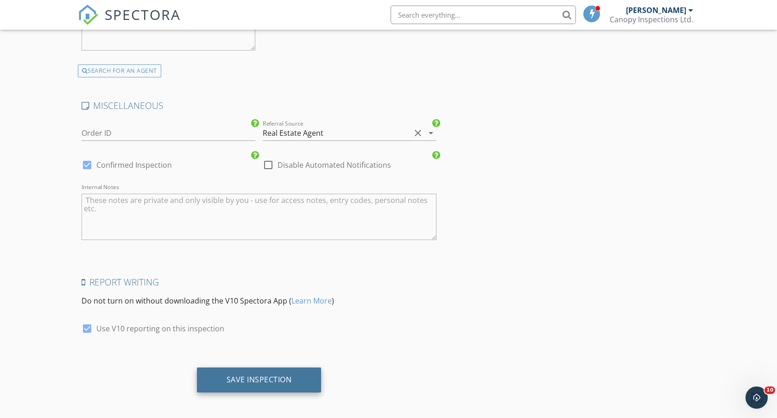
scroll to position [1757, 0]
type textarea "Hi there, I’m looking forward to meeting you and helping you out with the inspe…"
click at [258, 376] on div "Save Inspection" at bounding box center [259, 379] width 65 height 9
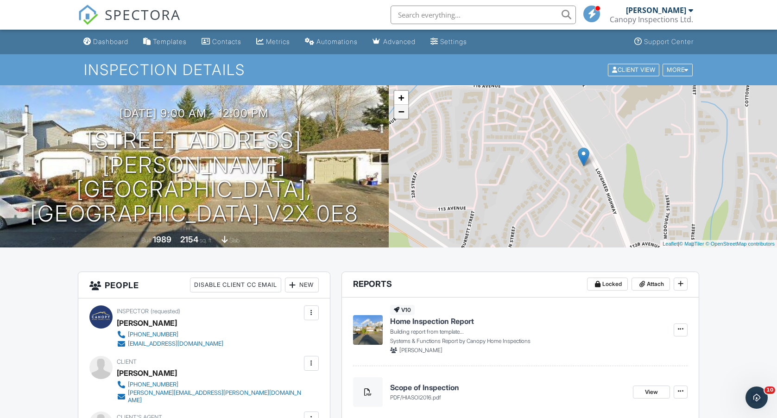
click at [400, 116] on link "−" at bounding box center [401, 112] width 14 height 14
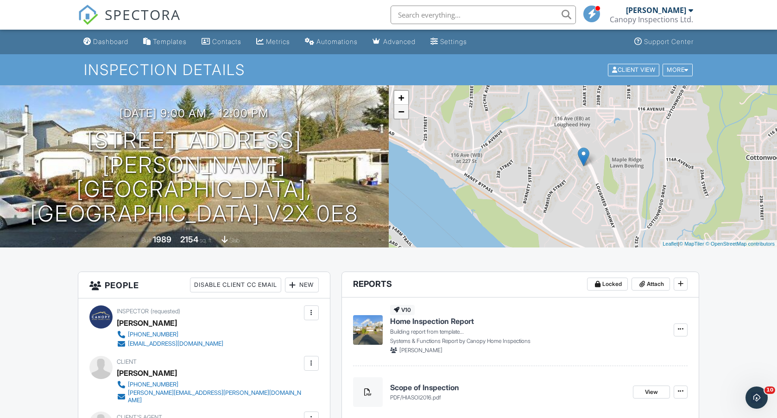
click at [402, 116] on link "−" at bounding box center [401, 112] width 14 height 14
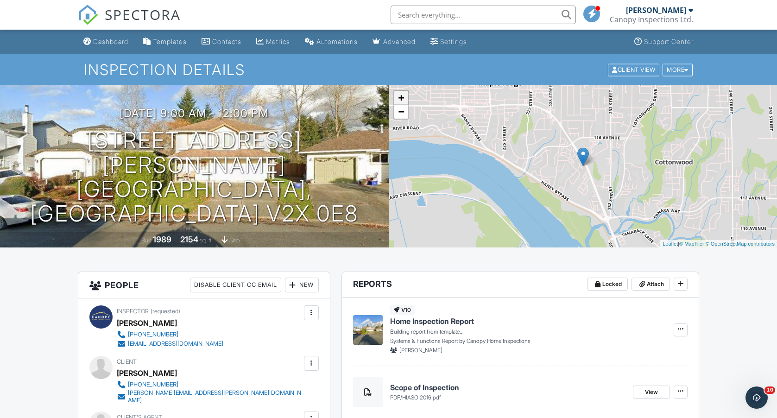
click at [399, 99] on link "+" at bounding box center [401, 98] width 14 height 14
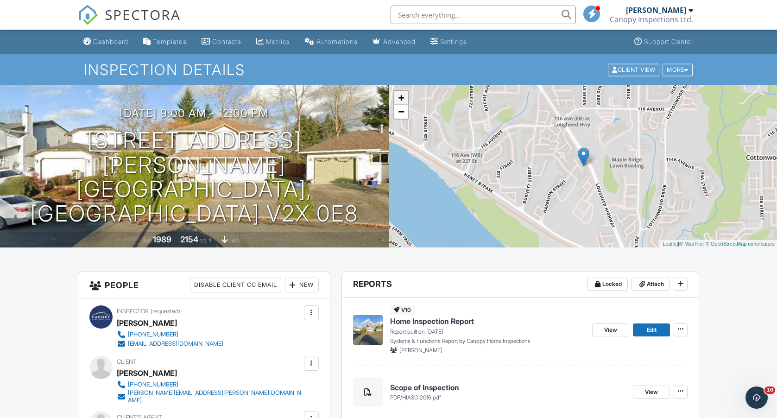
click at [402, 100] on link "+" at bounding box center [401, 98] width 14 height 14
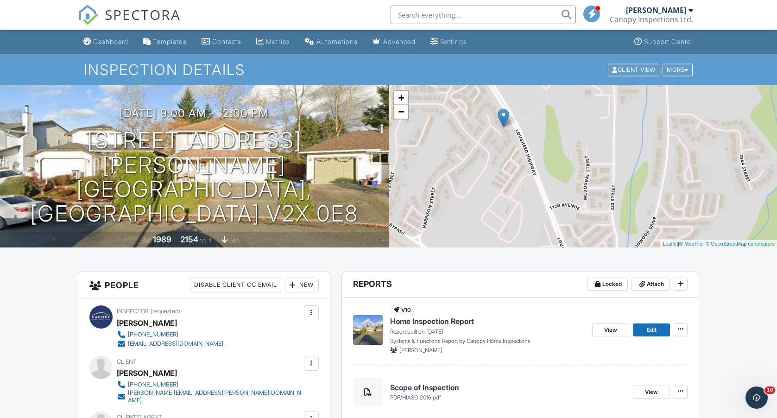
drag, startPoint x: 539, startPoint y: 192, endPoint x: 456, endPoint y: 153, distance: 91.2
click at [456, 153] on div "+ − Leaflet | © MapTiler © OpenStreetMap contributors" at bounding box center [583, 166] width 389 height 162
click at [122, 45] on div "Dashboard" at bounding box center [110, 42] width 35 height 8
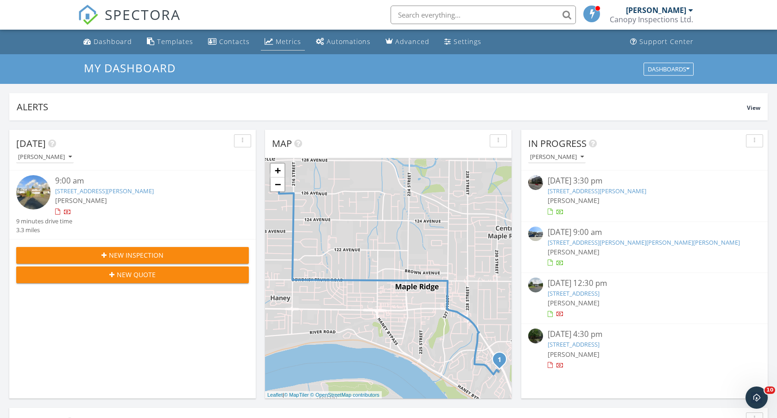
click at [290, 42] on div "Metrics" at bounding box center [288, 41] width 25 height 9
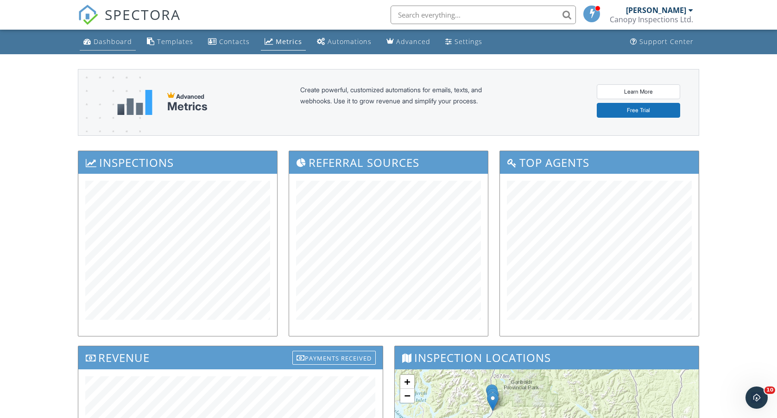
click at [95, 43] on div "Dashboard" at bounding box center [113, 41] width 38 height 9
